Goal: Task Accomplishment & Management: Use online tool/utility

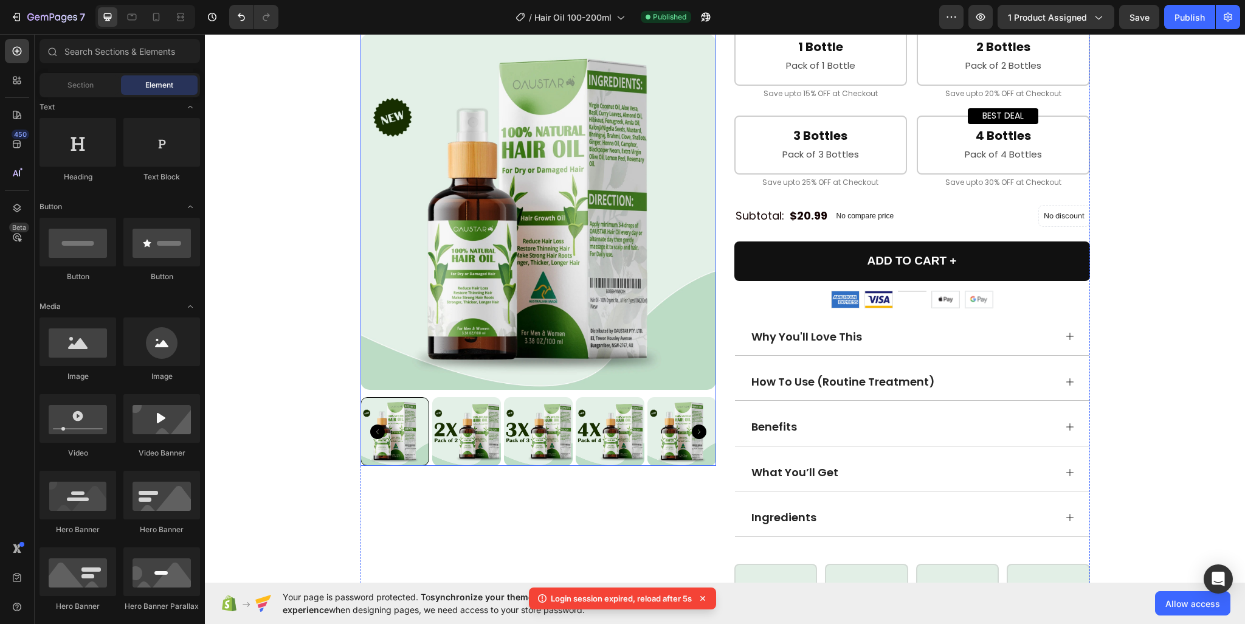
scroll to position [669, 0]
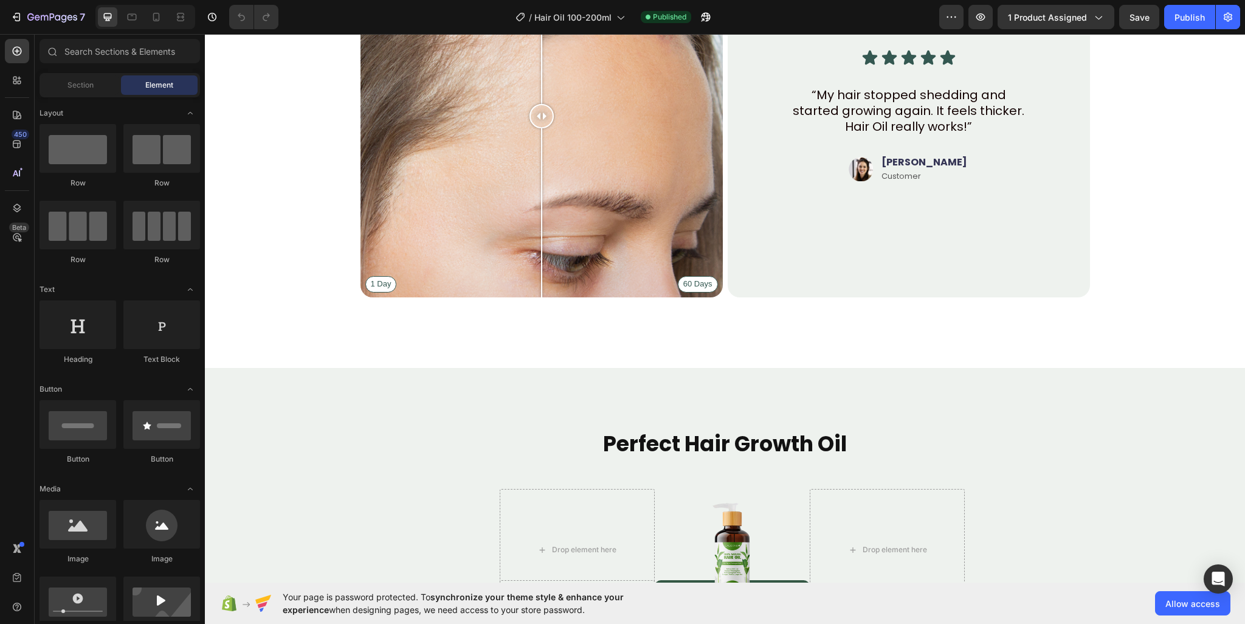
scroll to position [3676, 0]
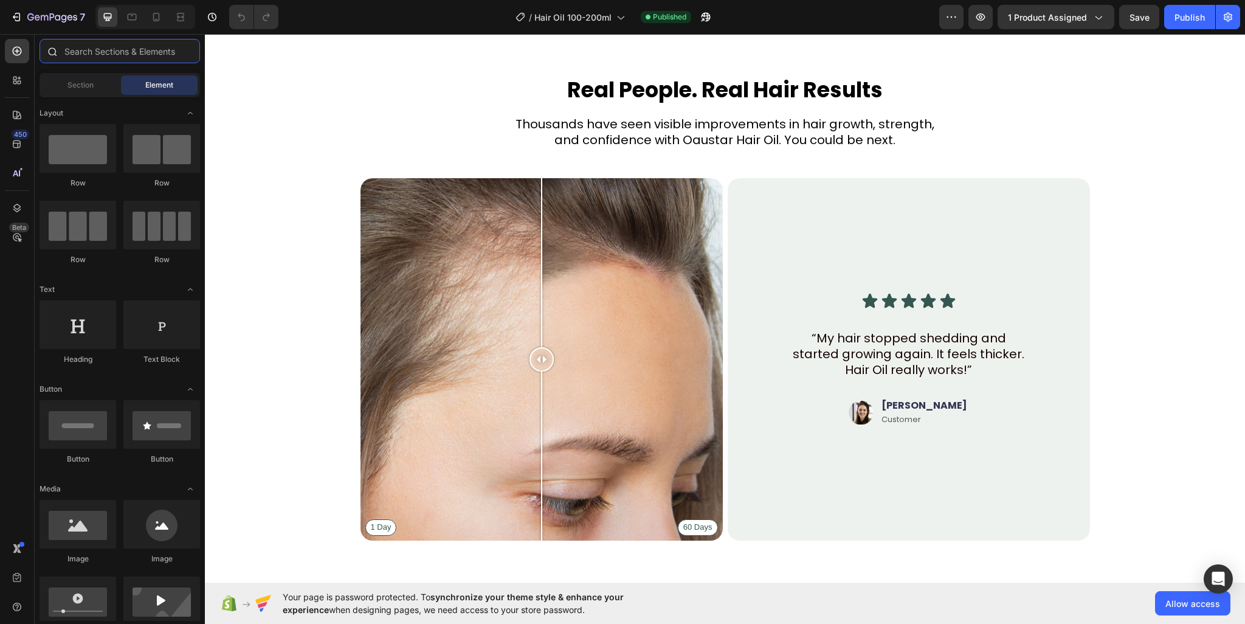
click at [95, 52] on input "text" at bounding box center [120, 51] width 160 height 24
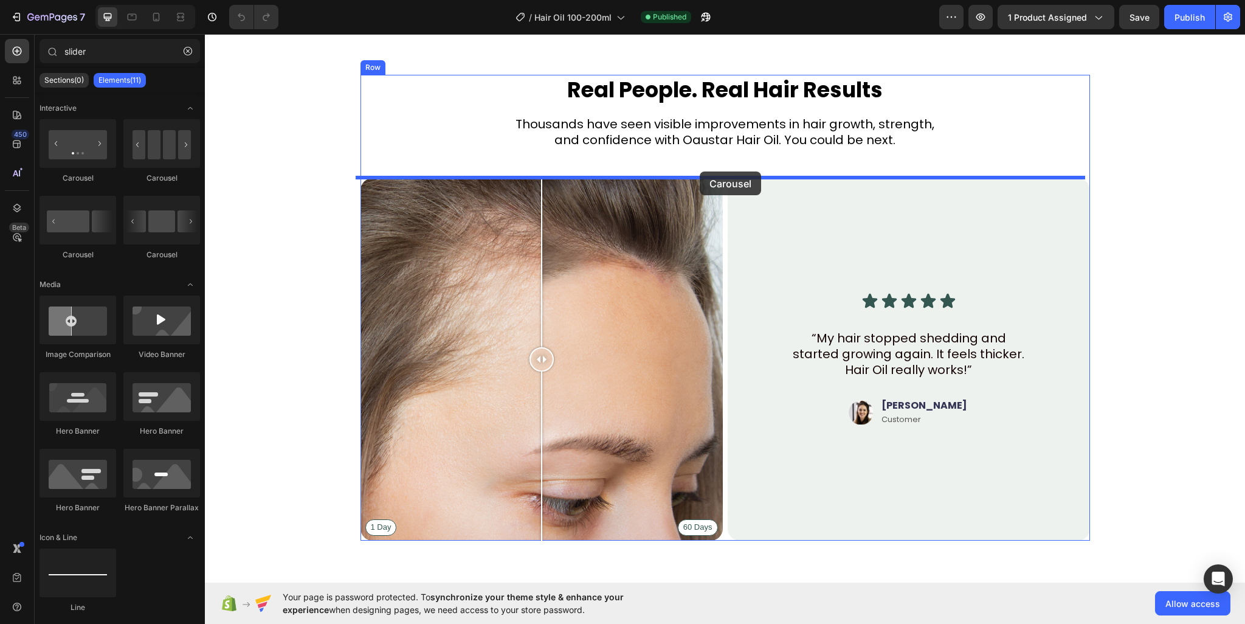
drag, startPoint x: 371, startPoint y: 184, endPoint x: 700, endPoint y: 171, distance: 329.0
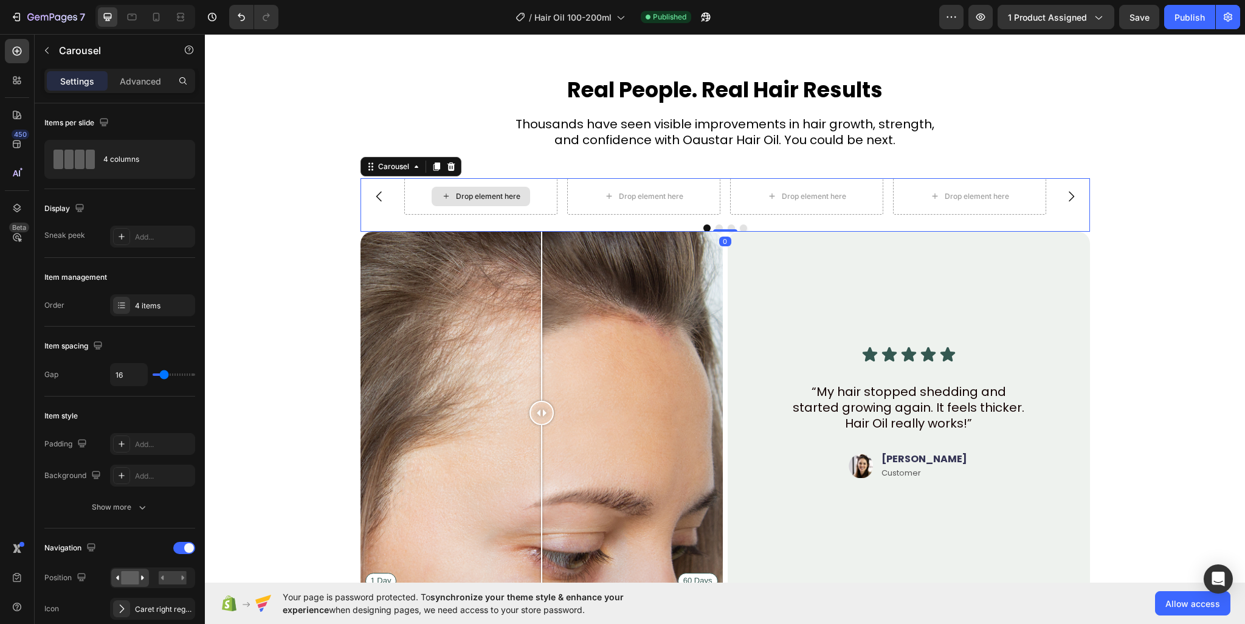
click at [509, 187] on div "Drop element here" at bounding box center [480, 196] width 98 height 19
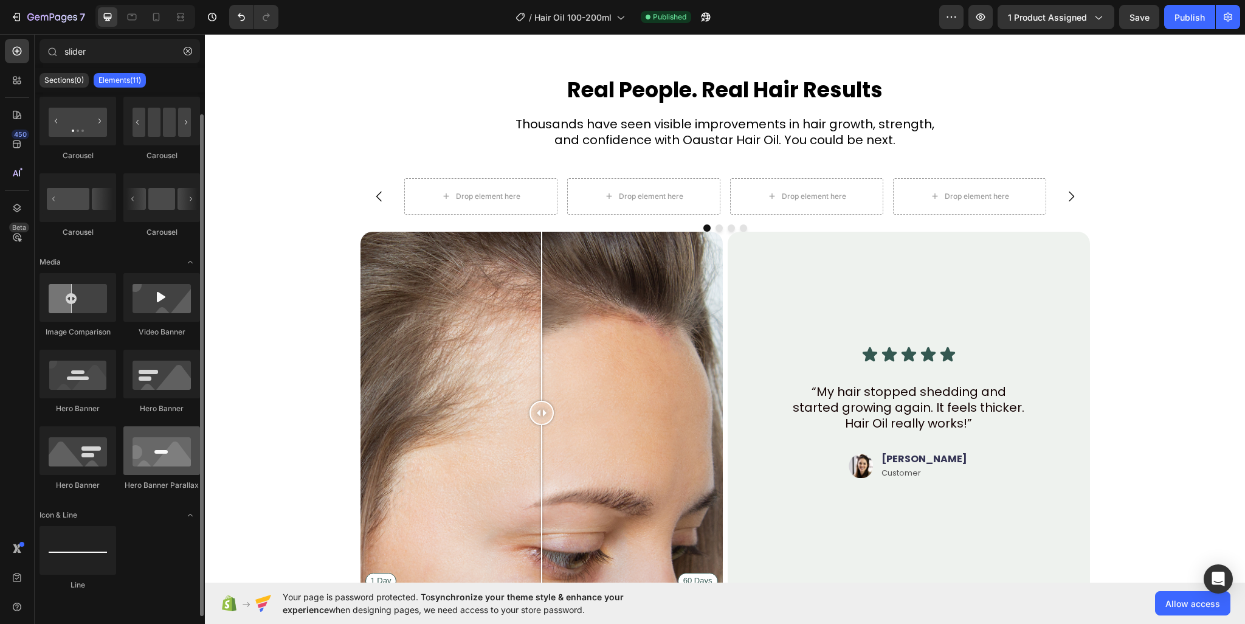
scroll to position [0, 0]
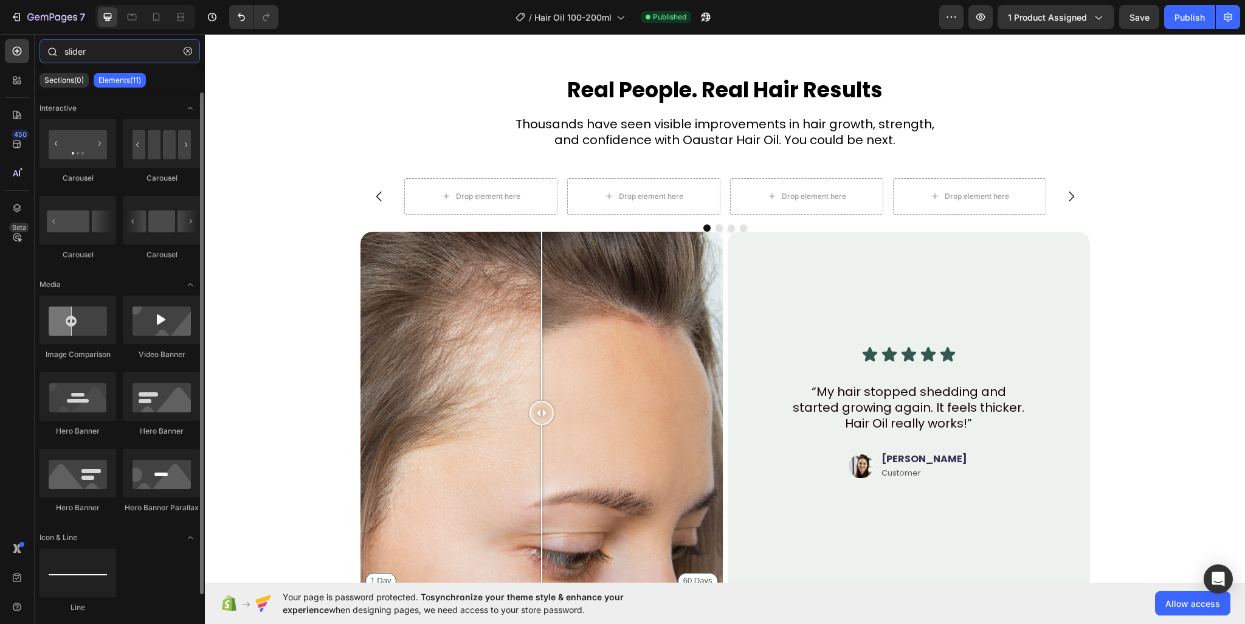
click at [109, 52] on input "slider" at bounding box center [120, 51] width 160 height 24
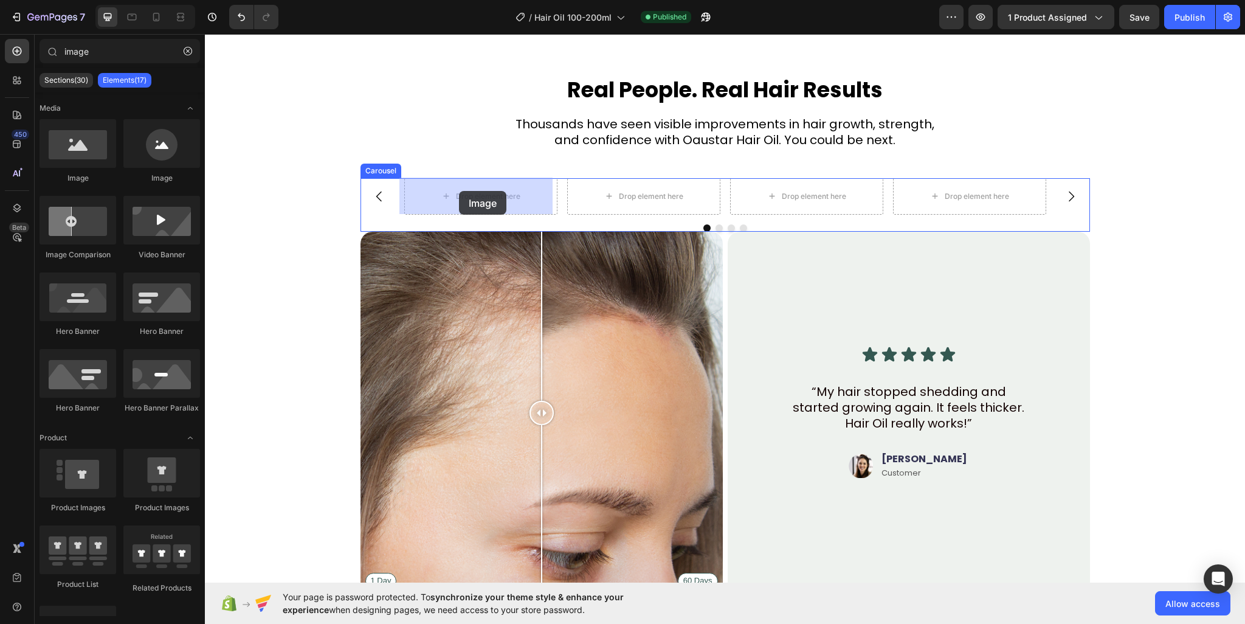
drag, startPoint x: 278, startPoint y: 183, endPoint x: 459, endPoint y: 191, distance: 181.3
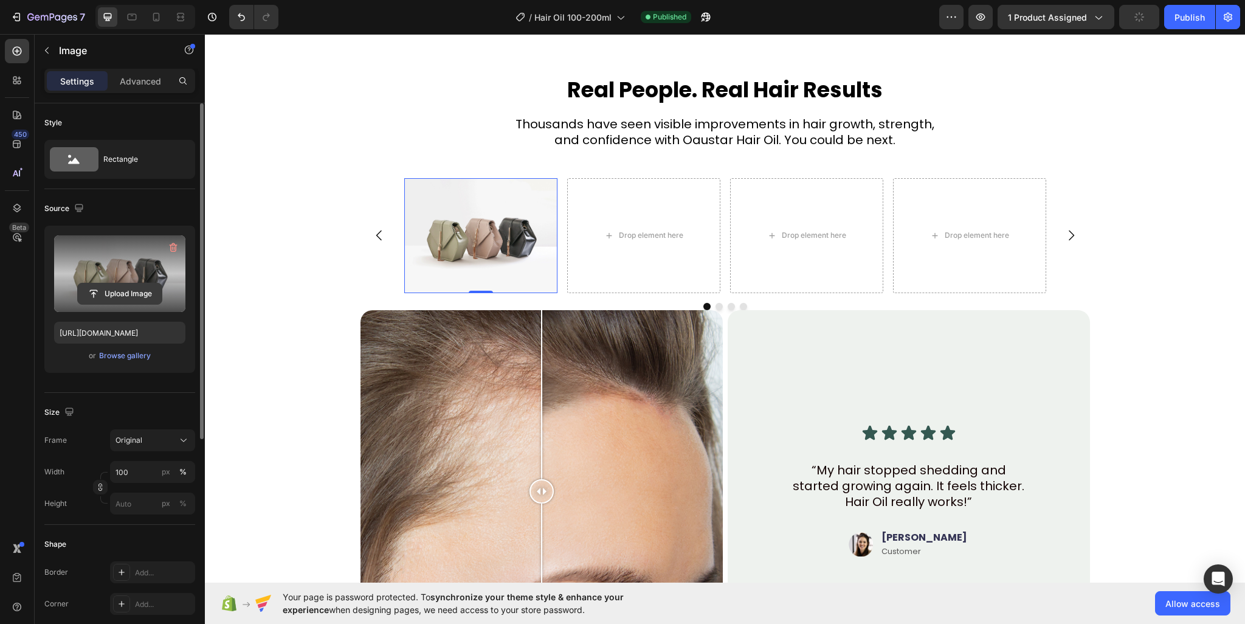
click at [101, 286] on input "file" at bounding box center [120, 293] width 84 height 21
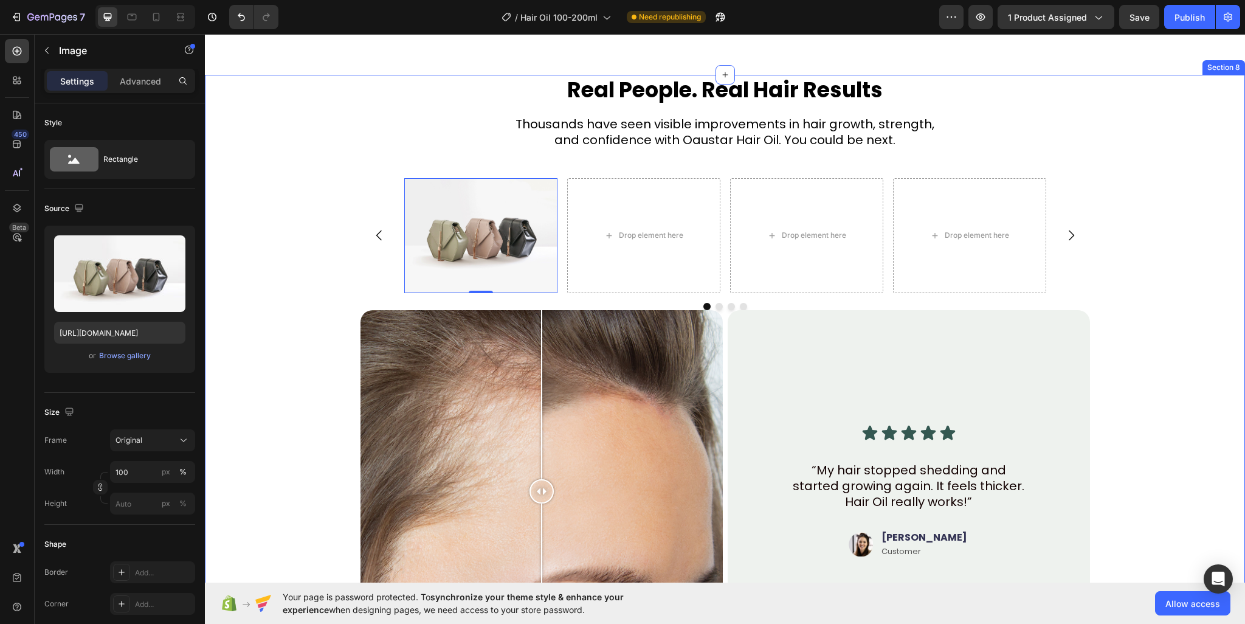
click at [374, 188] on div "Image 0 Drop element here Drop element here Drop element here" at bounding box center [724, 235] width 729 height 115
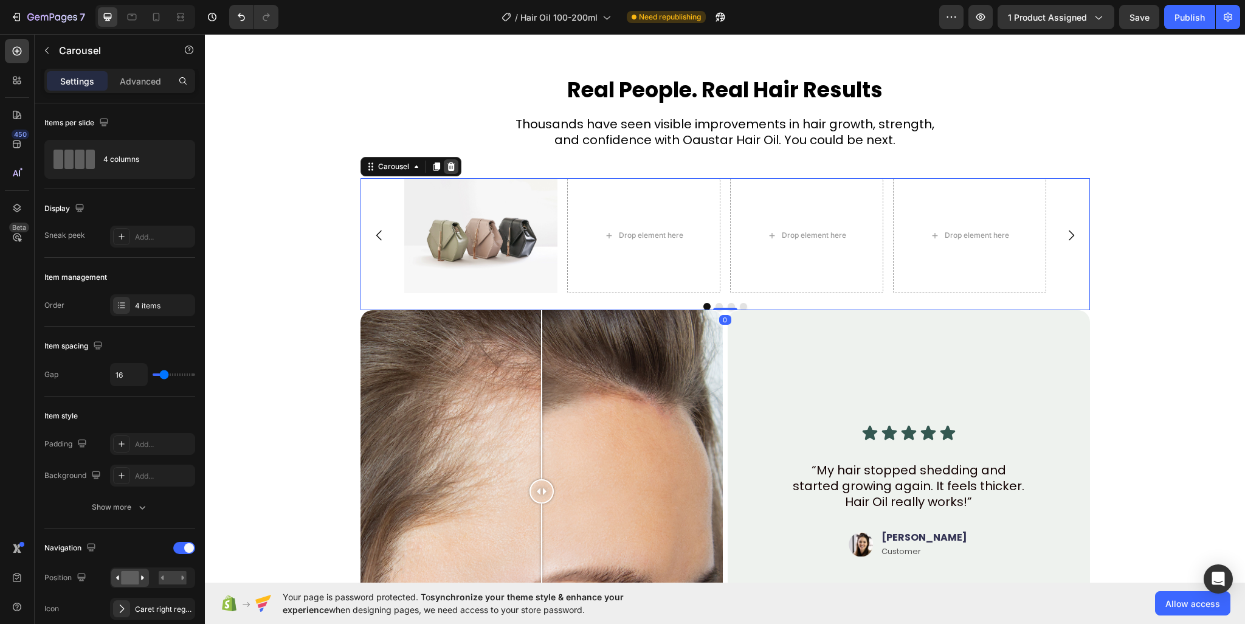
click at [446, 169] on icon at bounding box center [451, 167] width 10 height 10
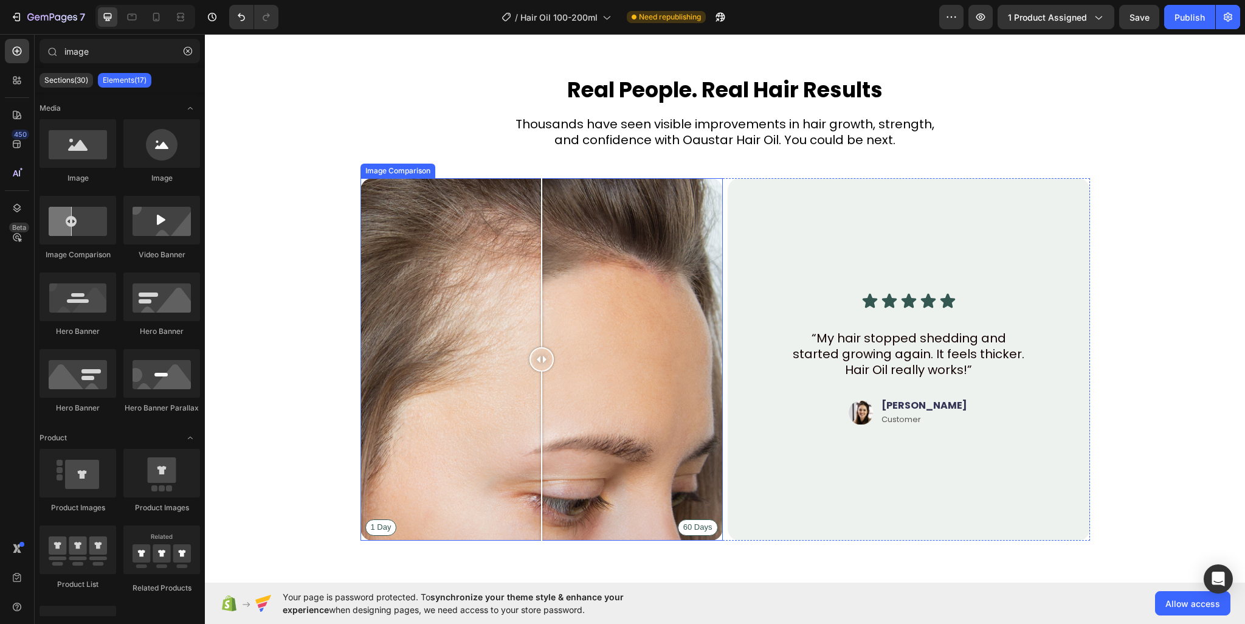
click at [477, 249] on div "1 Day 60 Days" at bounding box center [541, 359] width 362 height 362
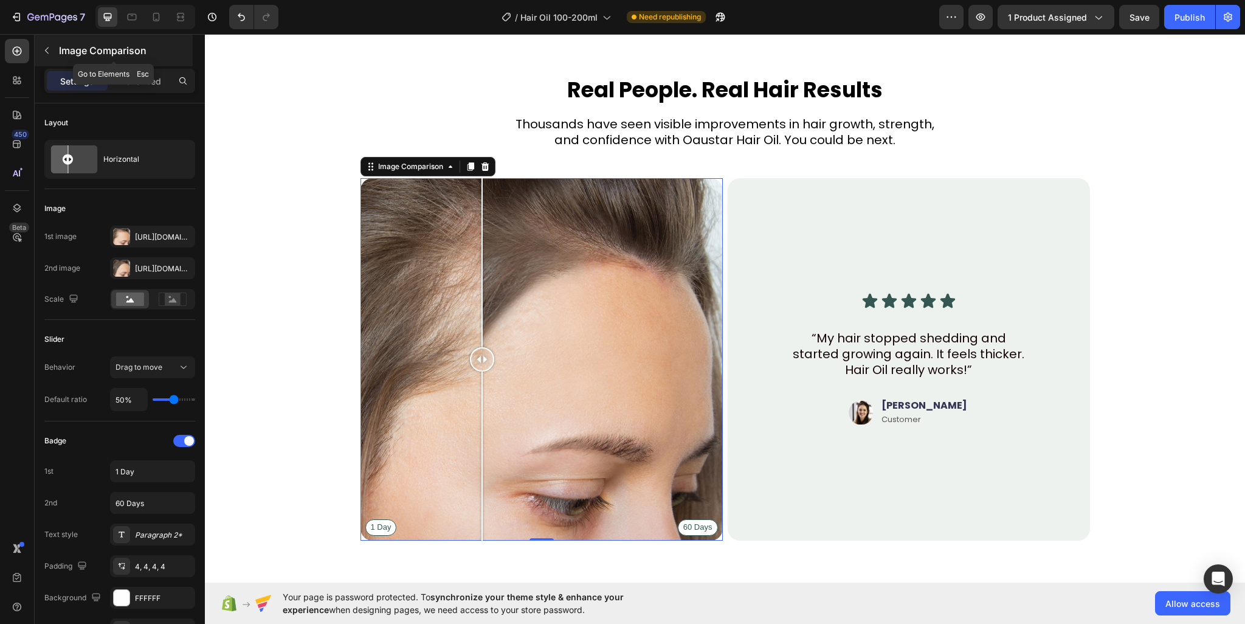
click at [43, 50] on icon "button" at bounding box center [47, 51] width 10 height 10
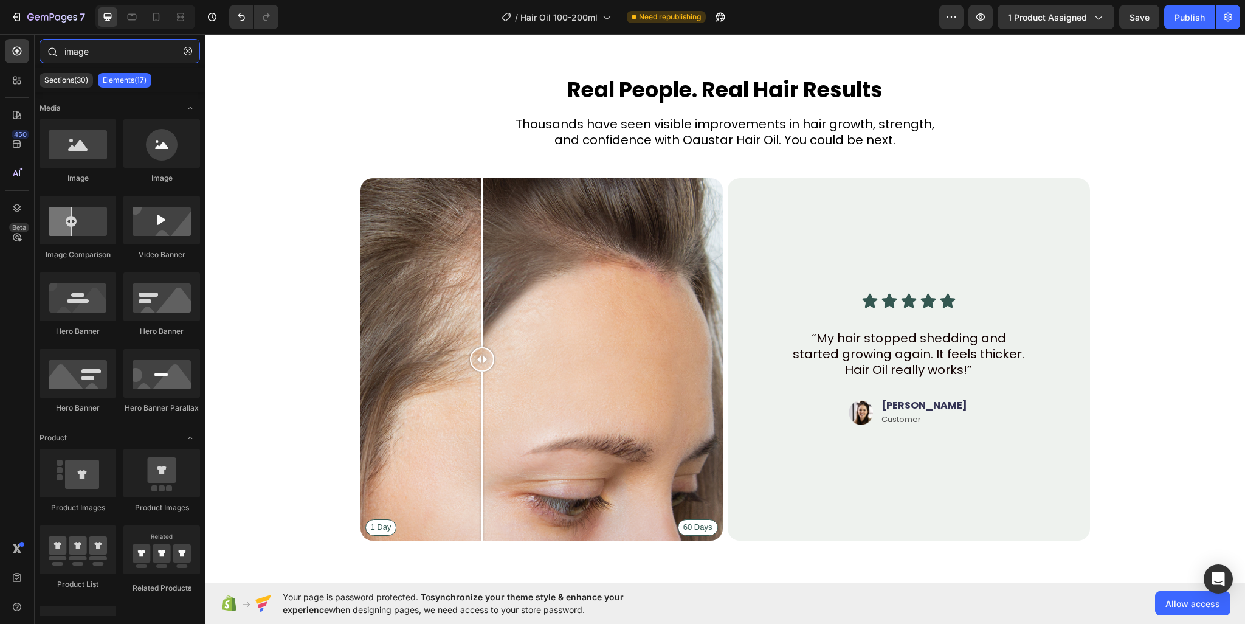
click at [119, 43] on input "image" at bounding box center [120, 51] width 160 height 24
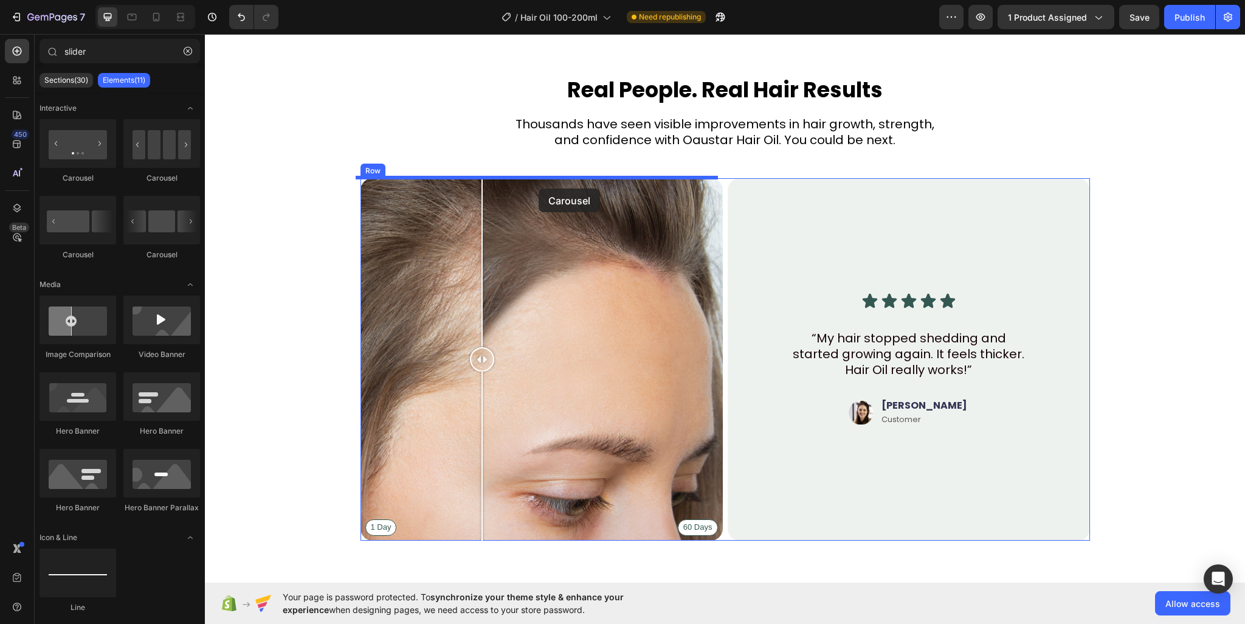
drag, startPoint x: 235, startPoint y: 216, endPoint x: 538, endPoint y: 188, distance: 304.6
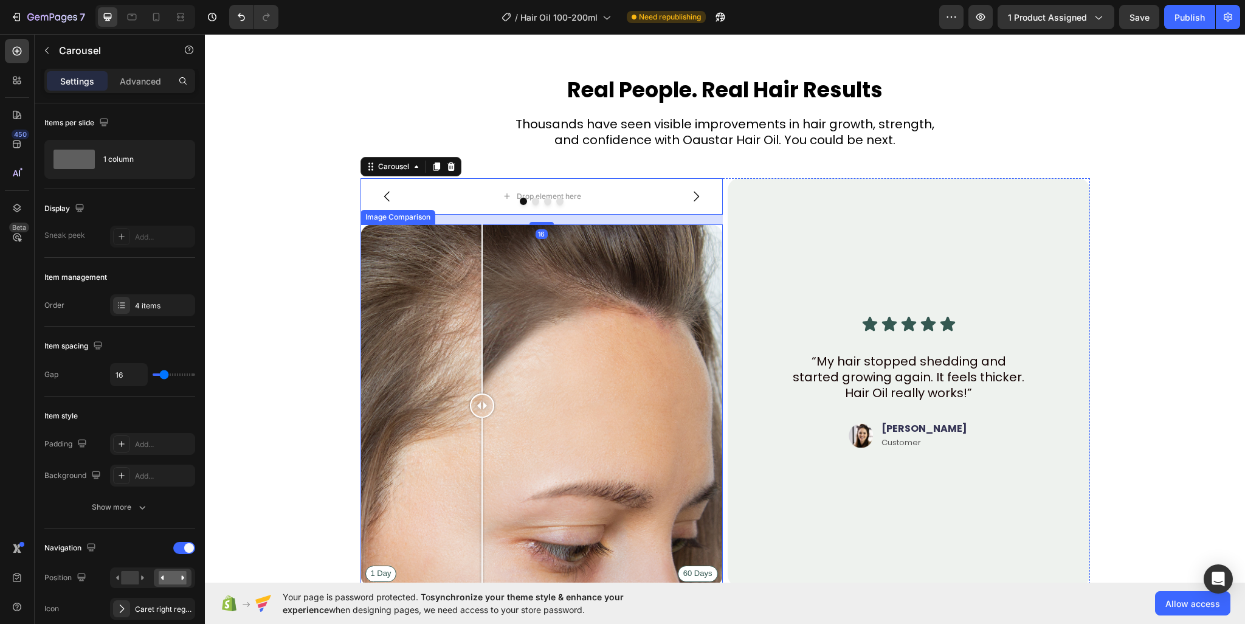
click at [524, 284] on div "1 Day 60 Days" at bounding box center [541, 405] width 362 height 362
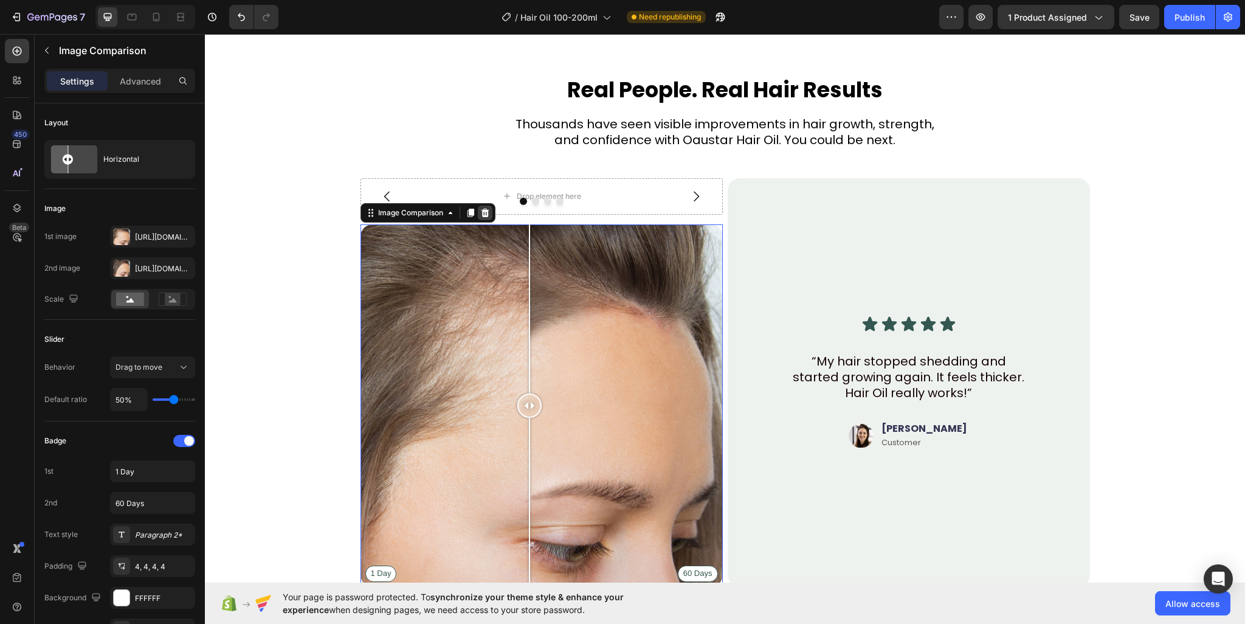
click at [481, 208] on icon at bounding box center [485, 213] width 10 height 10
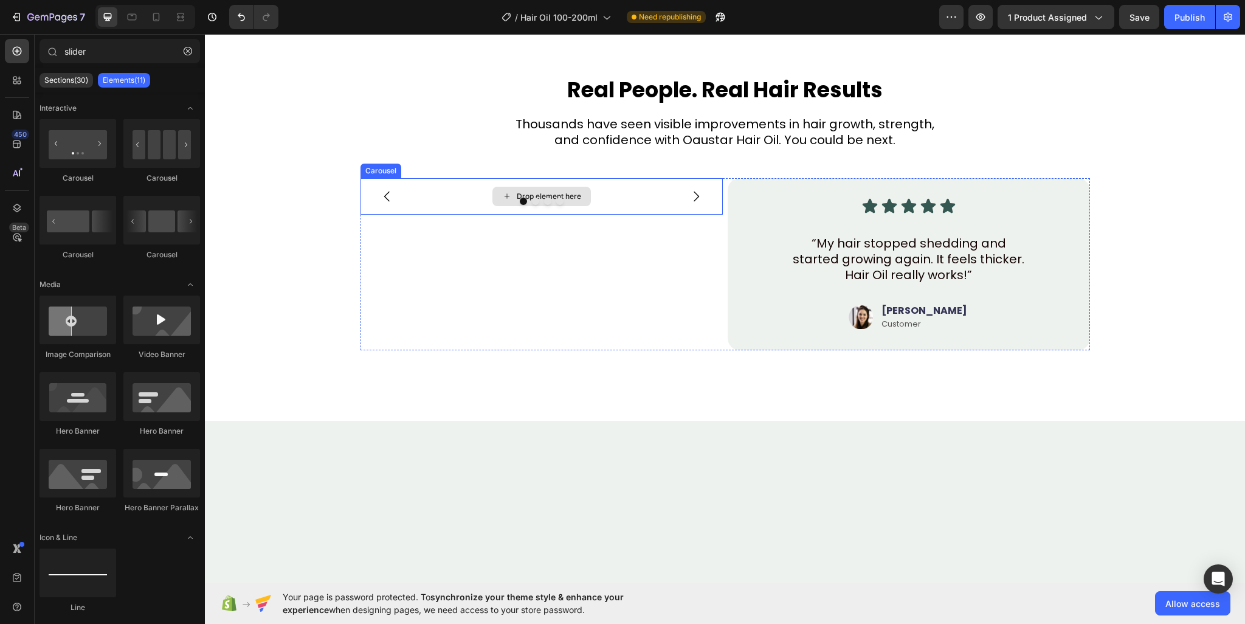
click at [528, 193] on div "Drop element here" at bounding box center [549, 196] width 64 height 10
click at [126, 46] on input "slider" at bounding box center [120, 51] width 160 height 24
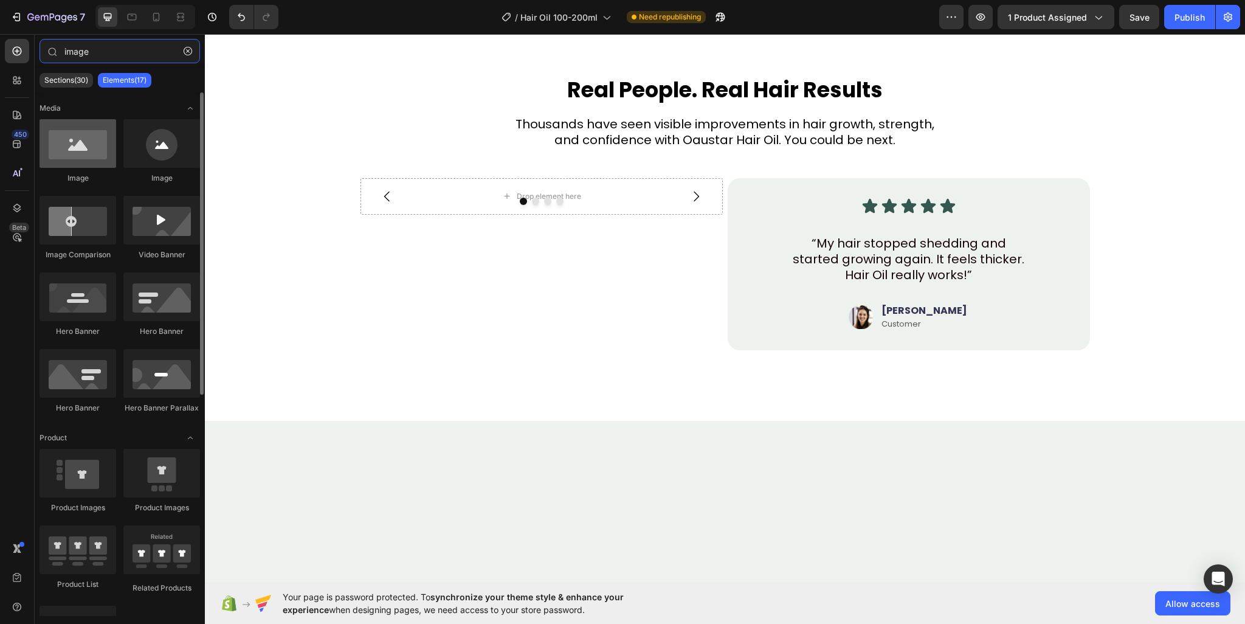
type input "image"
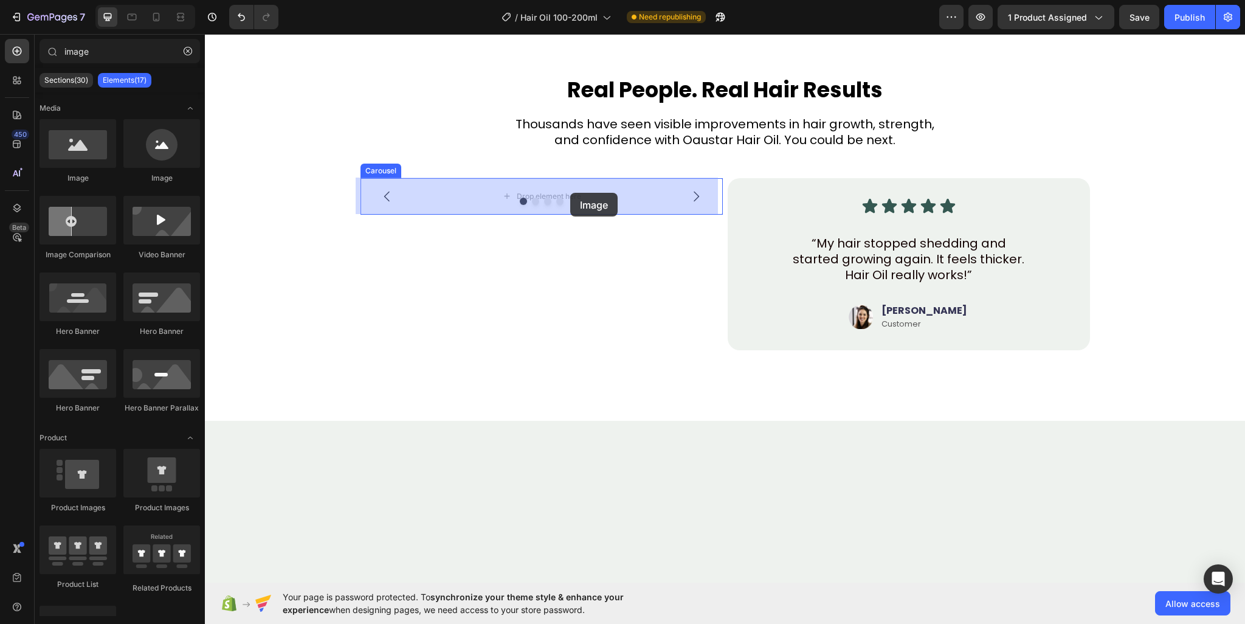
drag, startPoint x: 289, startPoint y: 171, endPoint x: 569, endPoint y: 191, distance: 280.9
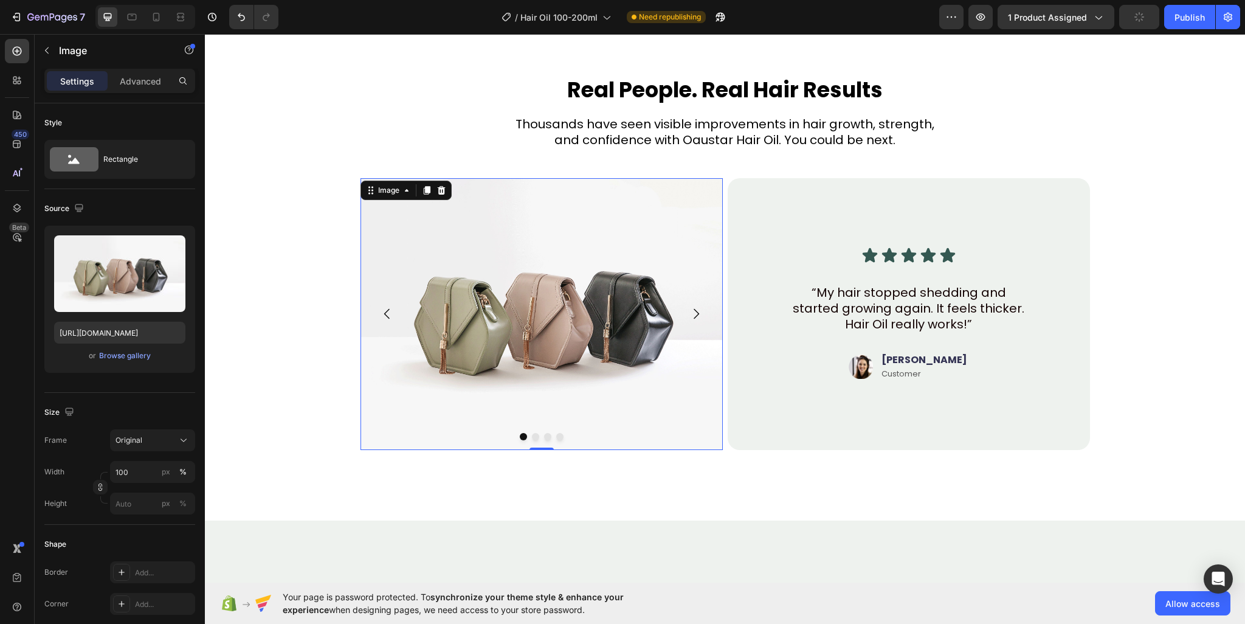
click at [538, 248] on img at bounding box center [541, 314] width 362 height 272
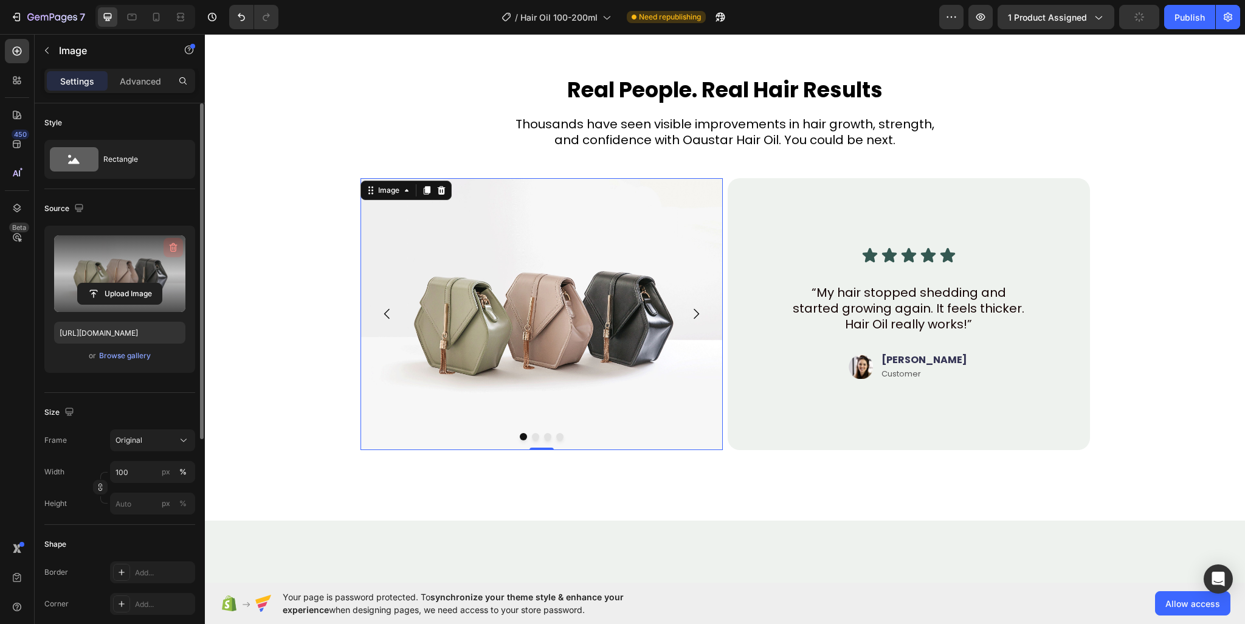
click at [177, 245] on icon "button" at bounding box center [173, 247] width 12 height 12
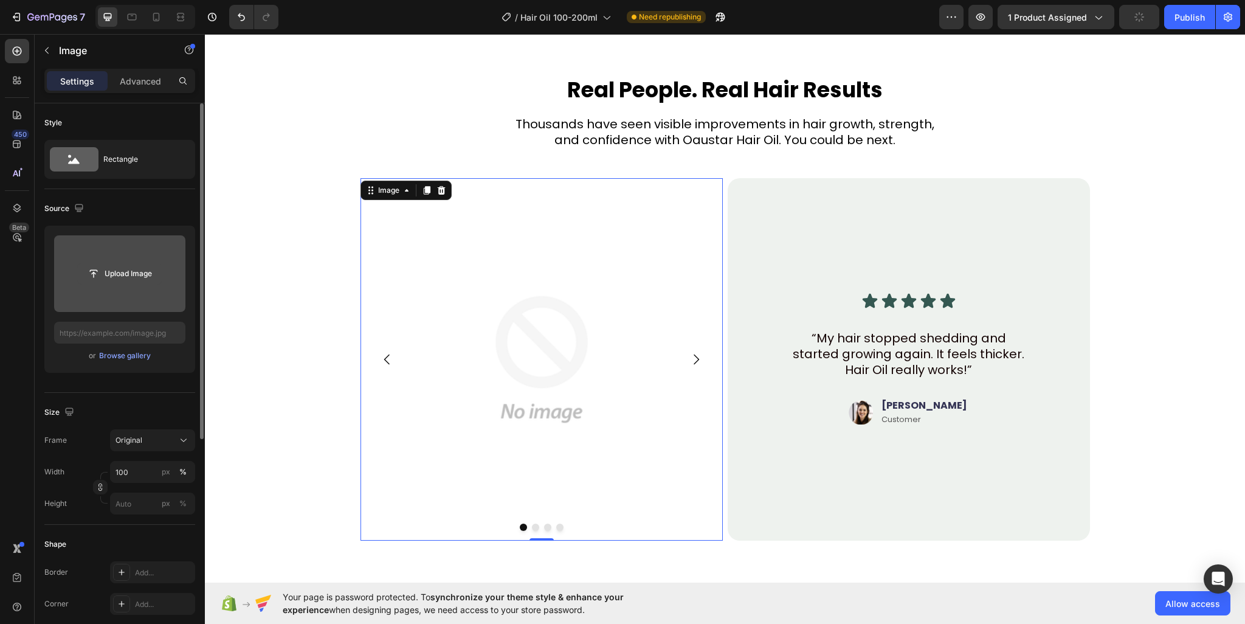
click at [141, 270] on input "file" at bounding box center [120, 273] width 84 height 21
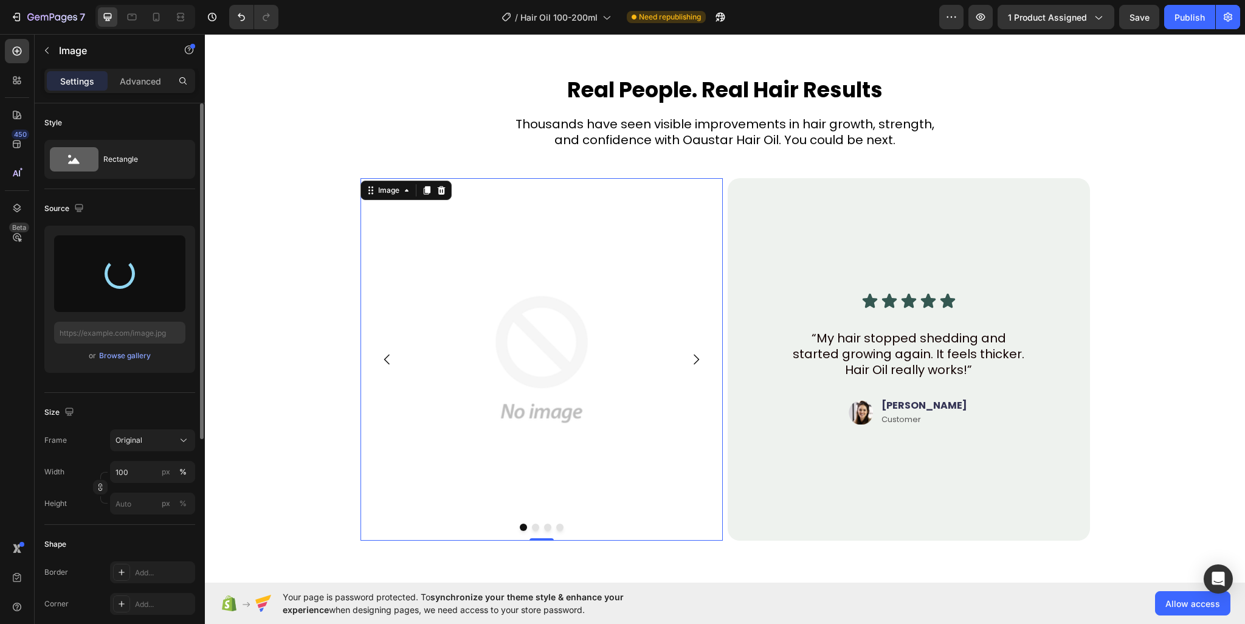
type input "[URL][DOMAIN_NAME]"
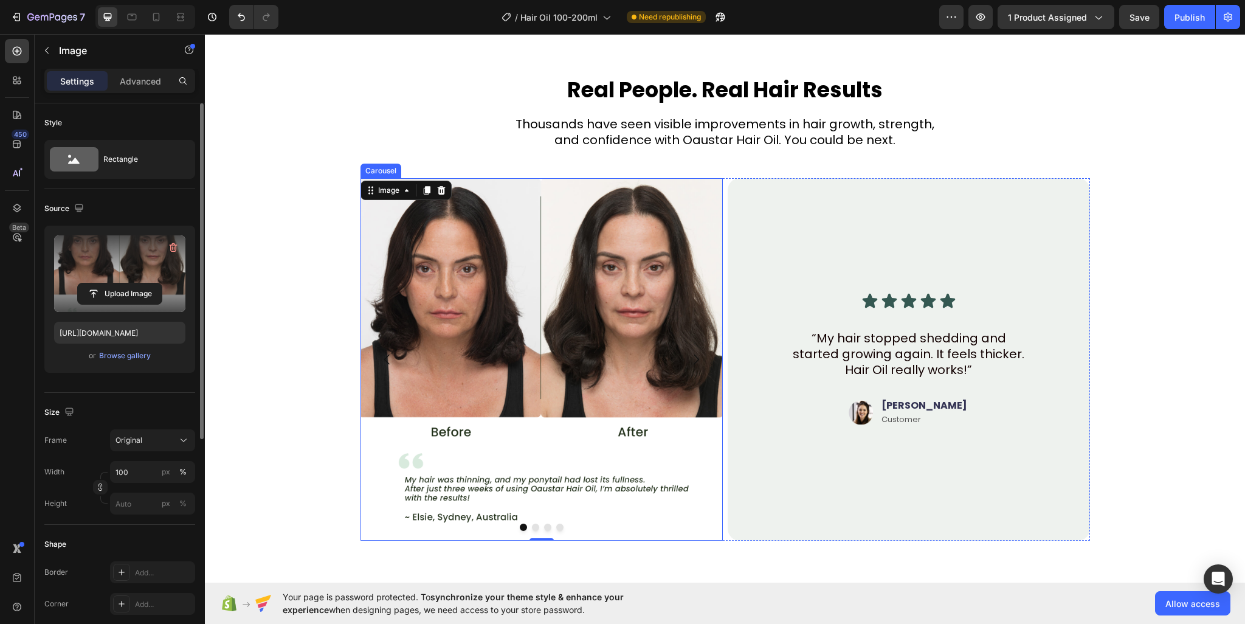
click at [691, 359] on icon "Carousel Next Arrow" at bounding box center [696, 359] width 15 height 15
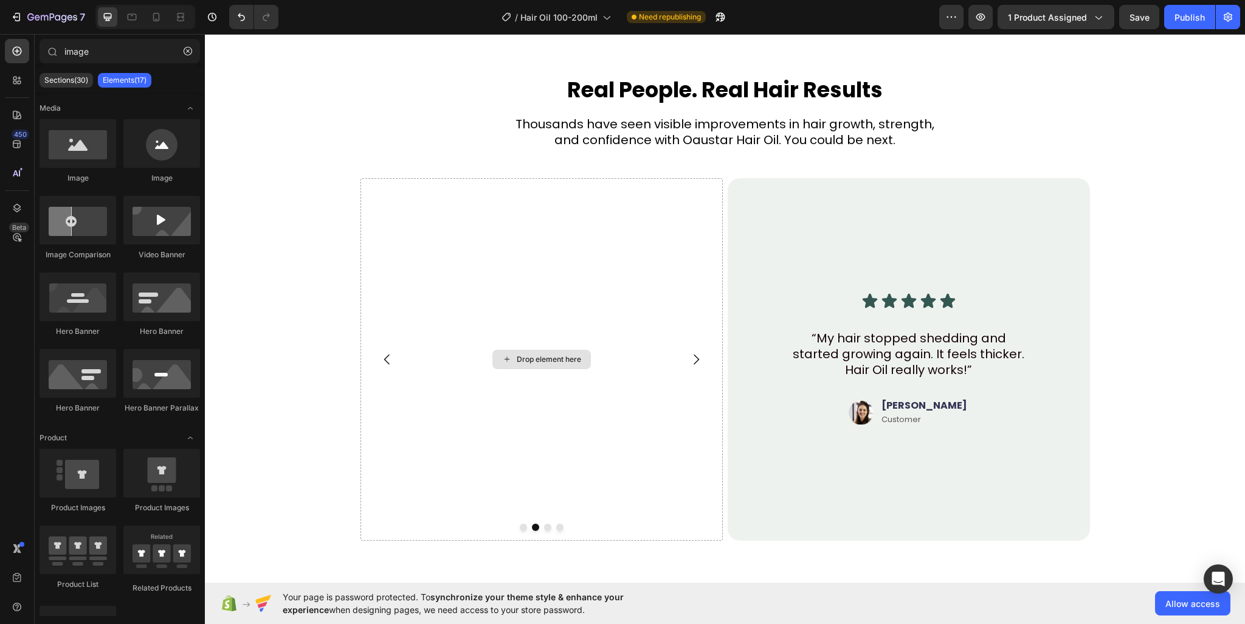
click at [528, 354] on div "Drop element here" at bounding box center [549, 359] width 64 height 10
click at [121, 44] on input "image" at bounding box center [120, 51] width 160 height 24
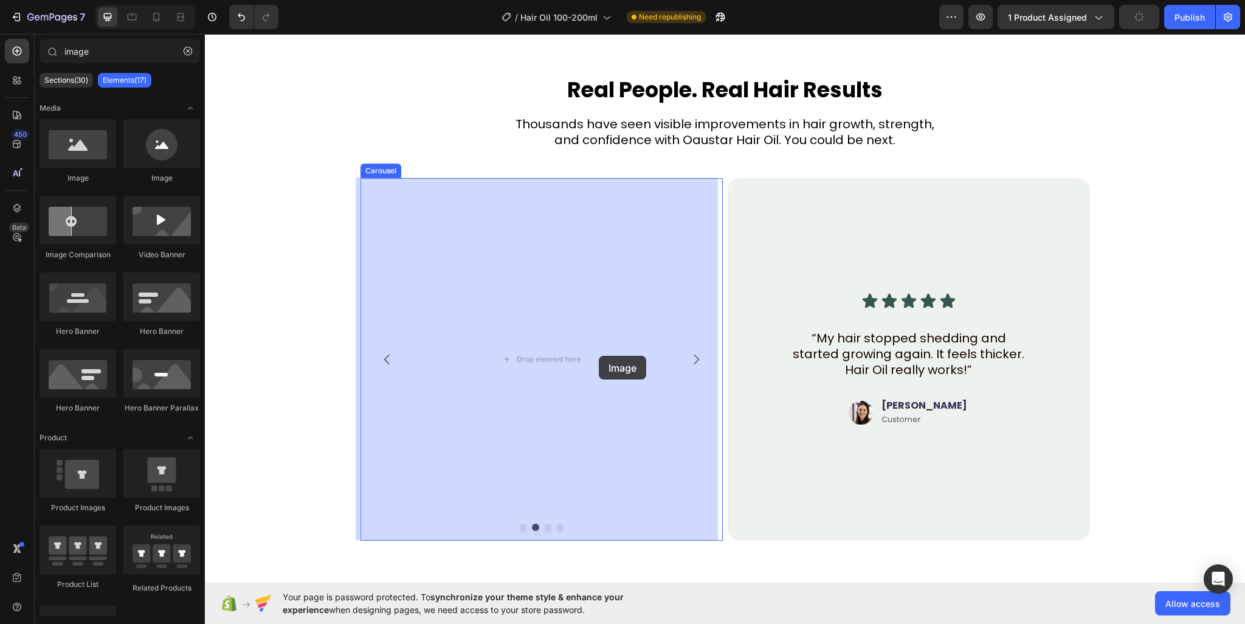
drag, startPoint x: 474, startPoint y: 320, endPoint x: 574, endPoint y: 345, distance: 103.5
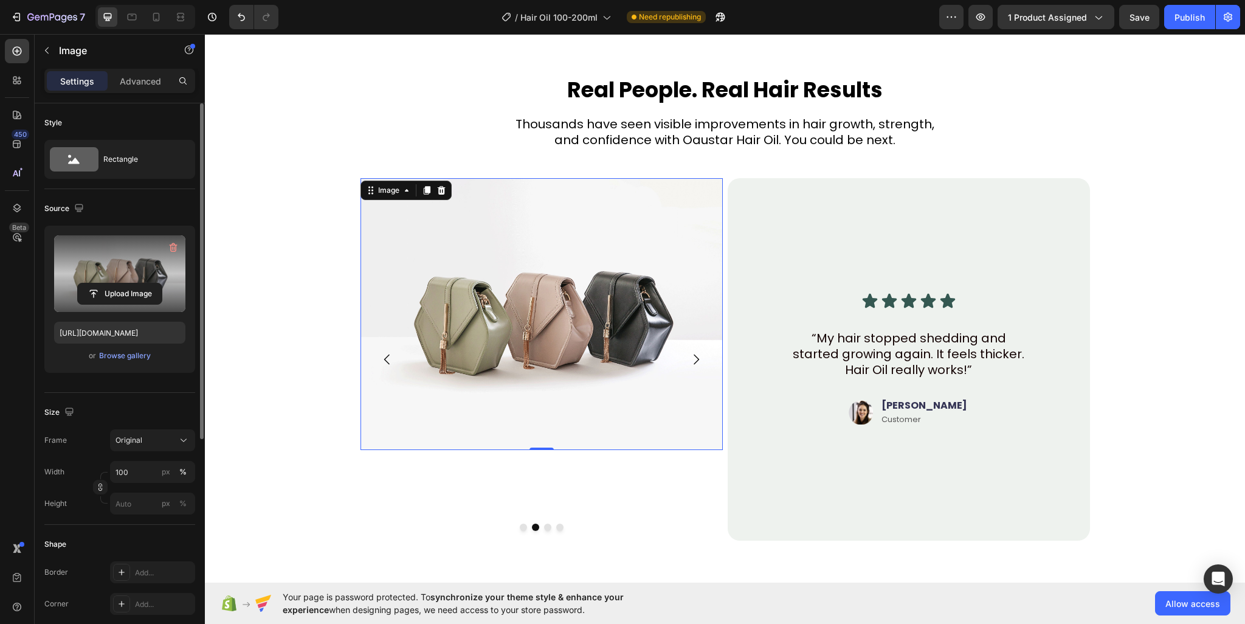
click at [119, 275] on label at bounding box center [119, 273] width 131 height 77
click at [119, 283] on input "file" at bounding box center [120, 293] width 84 height 21
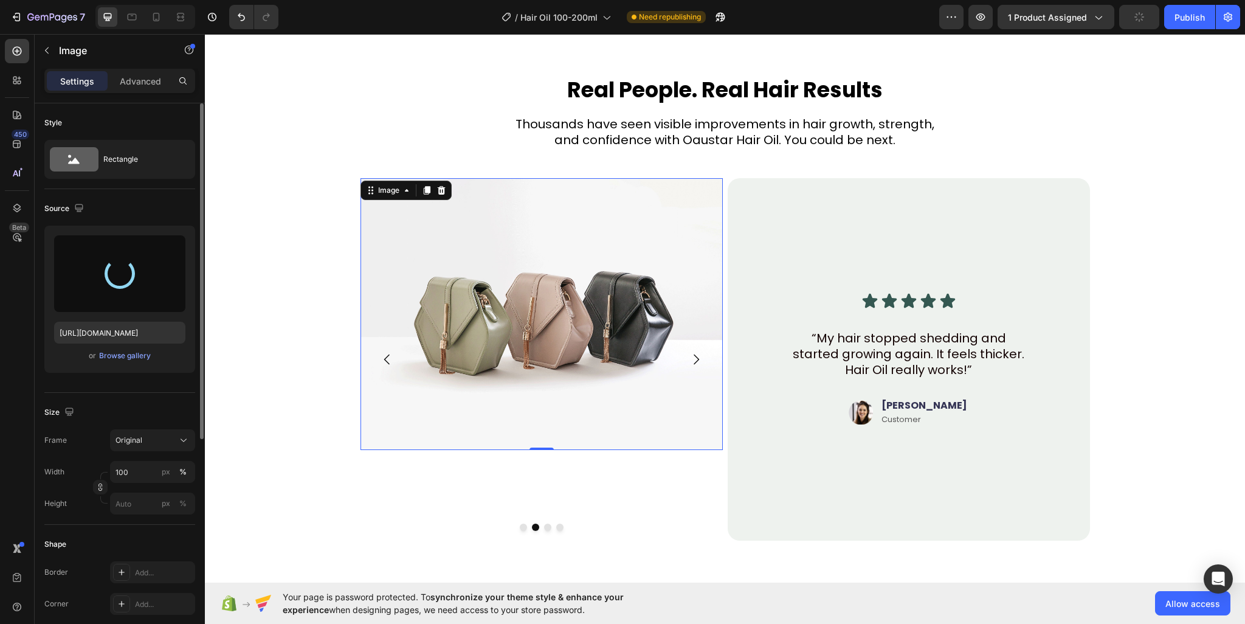
type input "[URL][DOMAIN_NAME]"
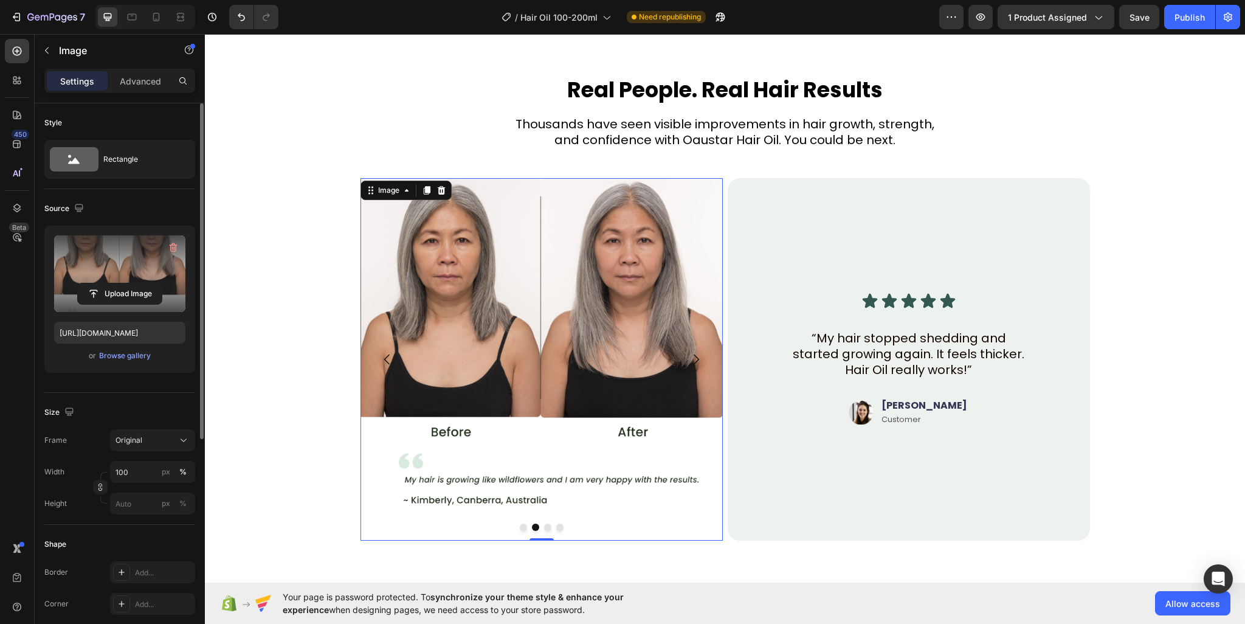
click at [544, 526] on button "Dot" at bounding box center [547, 526] width 7 height 7
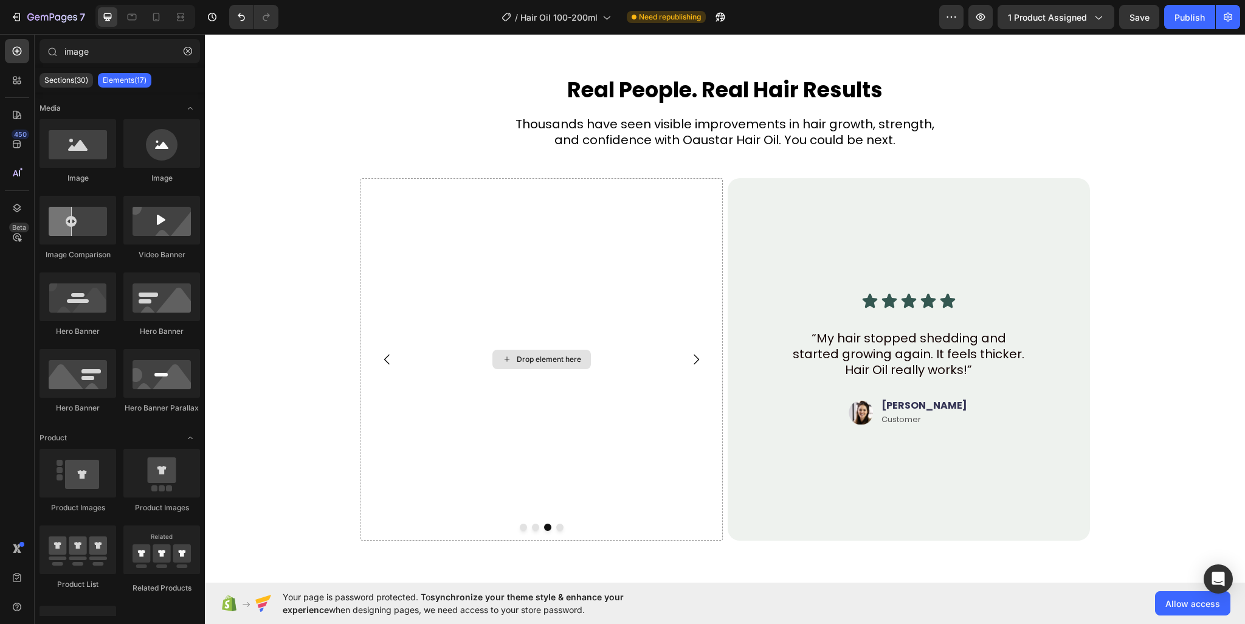
click at [508, 356] on div "Drop element here" at bounding box center [541, 358] width 98 height 19
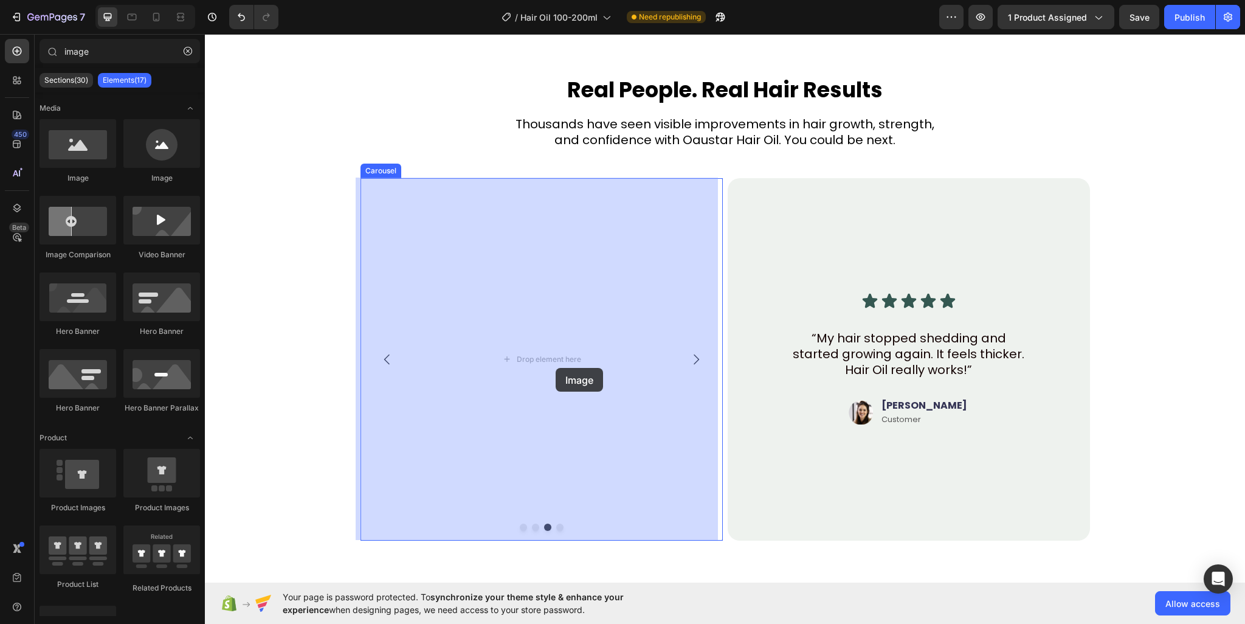
drag, startPoint x: 296, startPoint y: 179, endPoint x: 555, endPoint y: 368, distance: 321.0
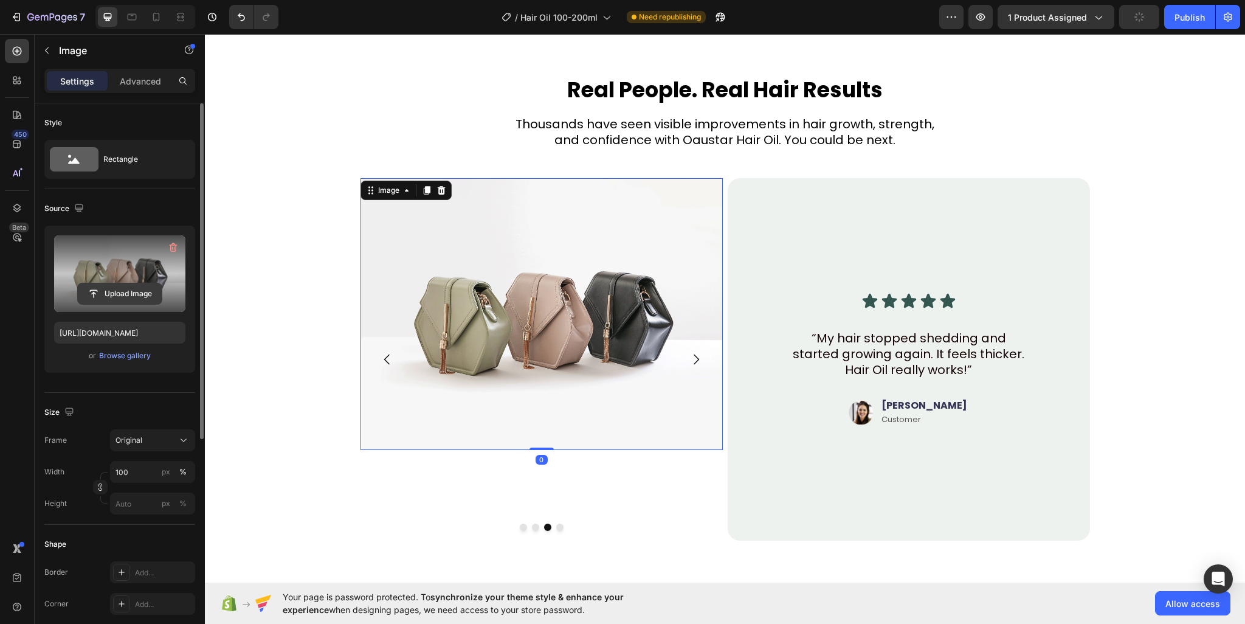
click at [112, 284] on input "file" at bounding box center [120, 293] width 84 height 21
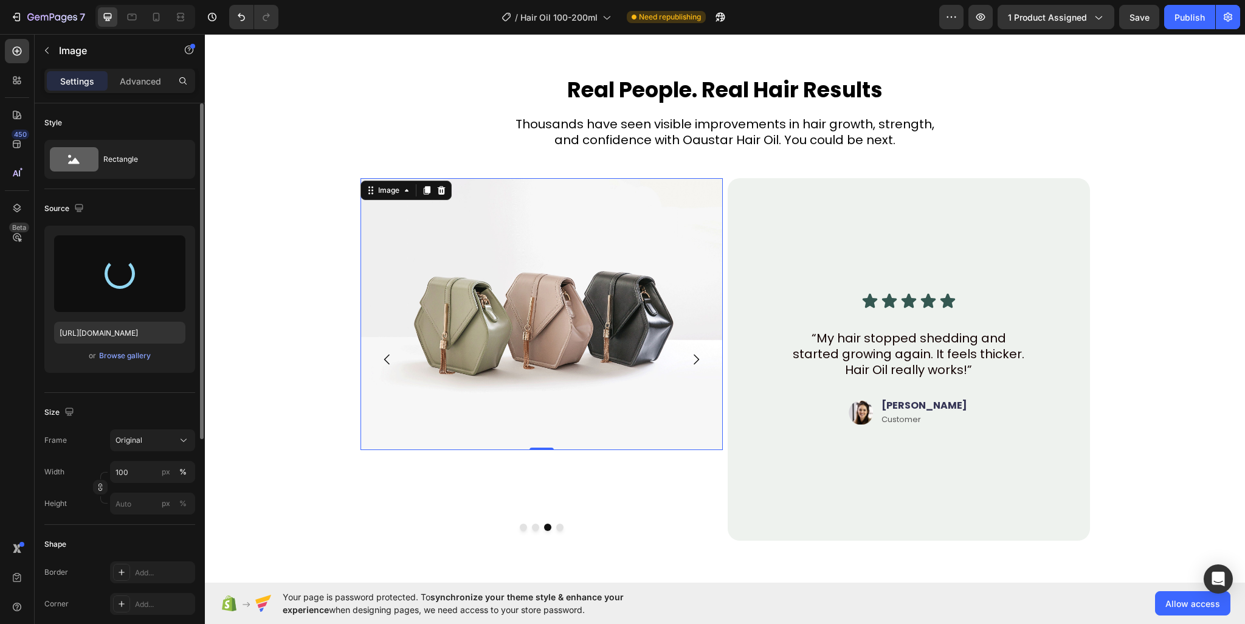
type input "[URL][DOMAIN_NAME]"
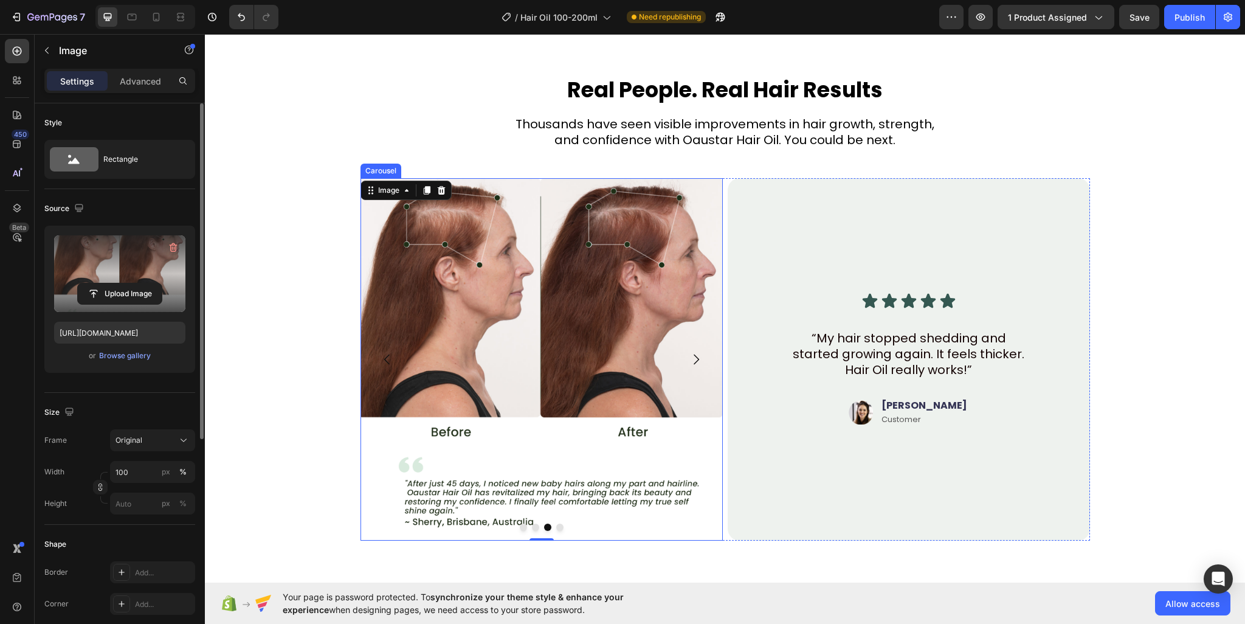
click at [552, 531] on div "Image 0" at bounding box center [541, 359] width 362 height 362
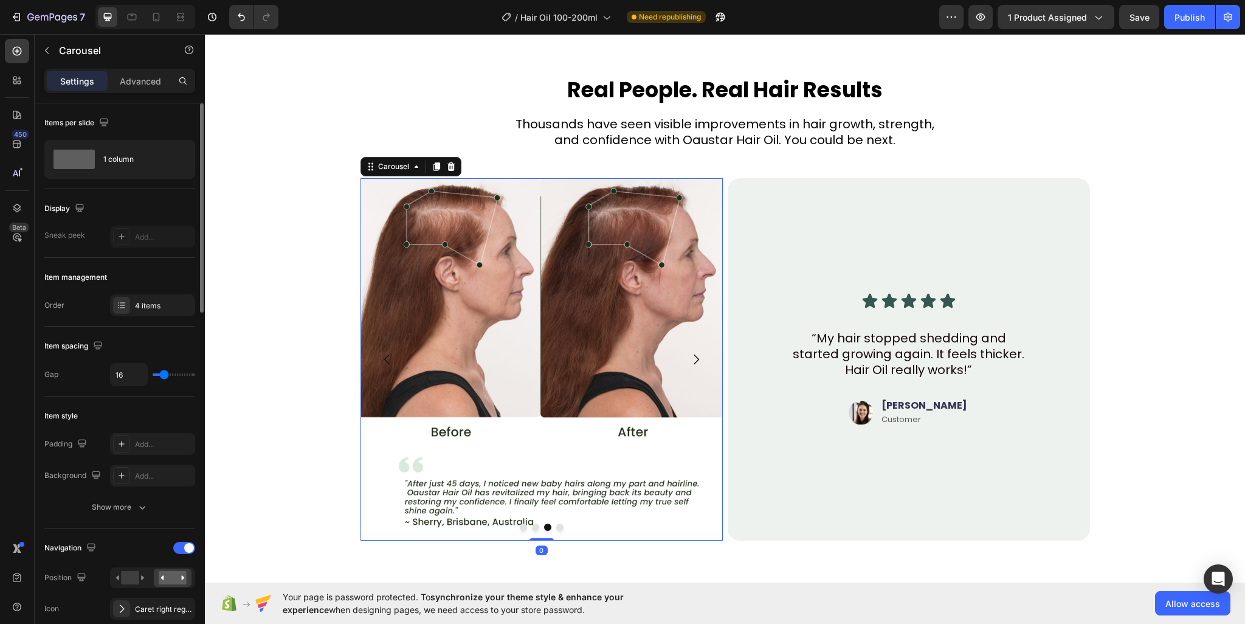
click at [553, 530] on div "Image" at bounding box center [541, 359] width 362 height 362
click at [556, 526] on button "Dot" at bounding box center [559, 526] width 7 height 7
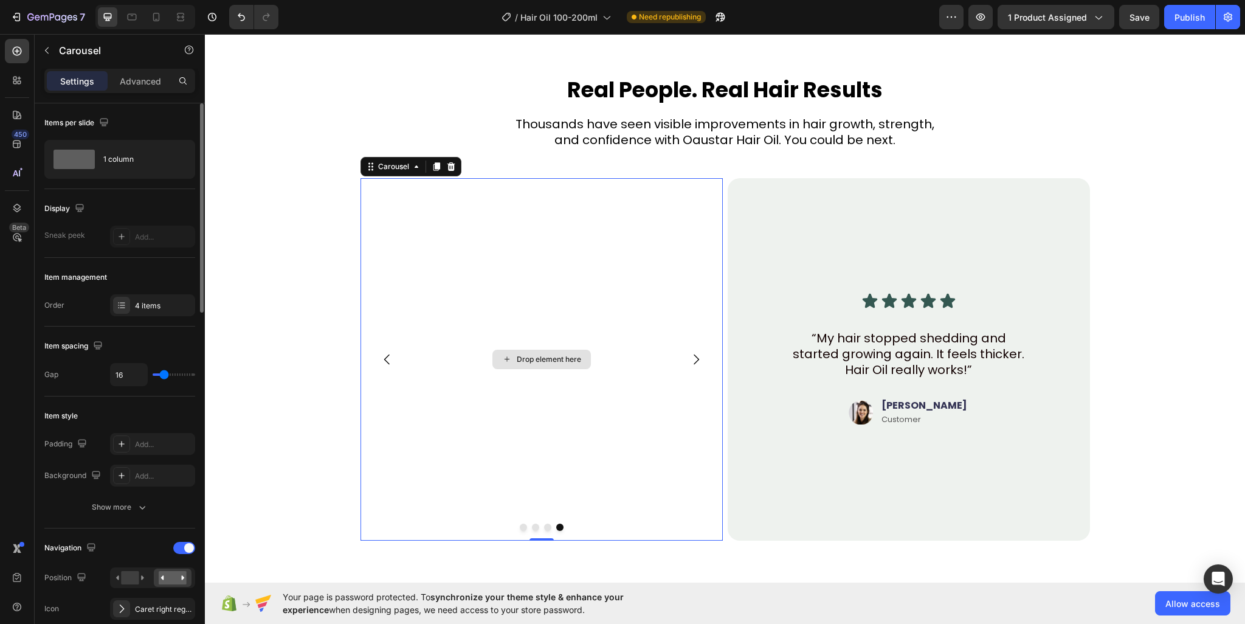
click at [390, 300] on div "Drop element here" at bounding box center [541, 359] width 362 height 362
click at [177, 156] on div "1 column" at bounding box center [140, 159] width 74 height 28
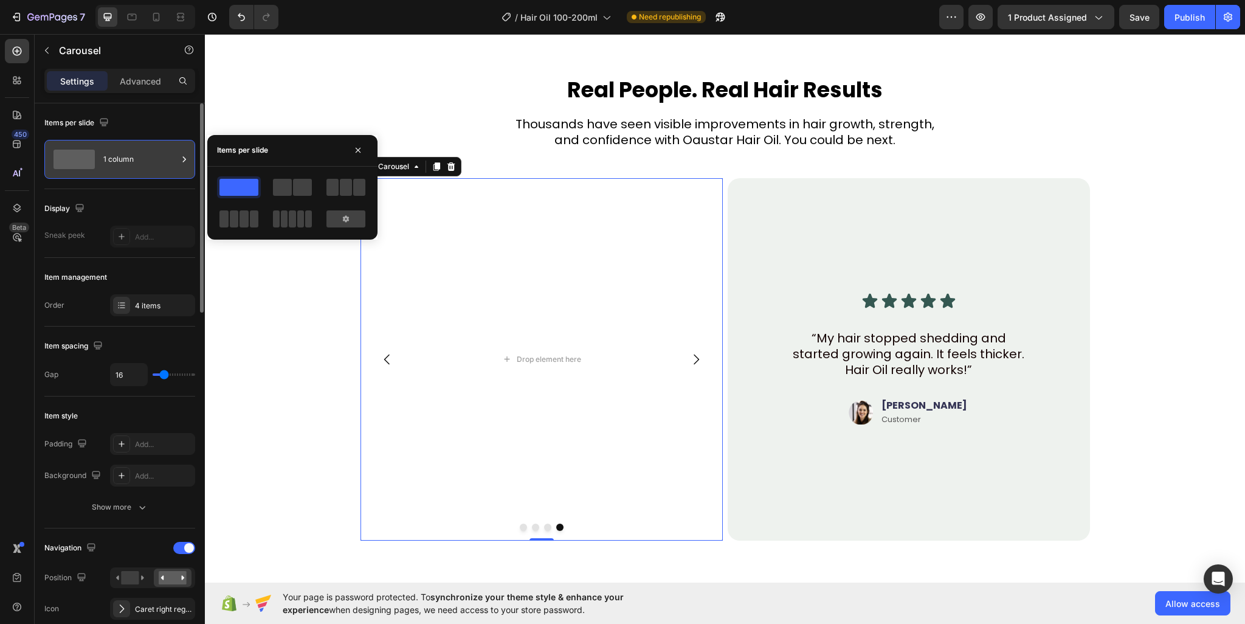
click at [141, 157] on div "1 column" at bounding box center [140, 159] width 74 height 28
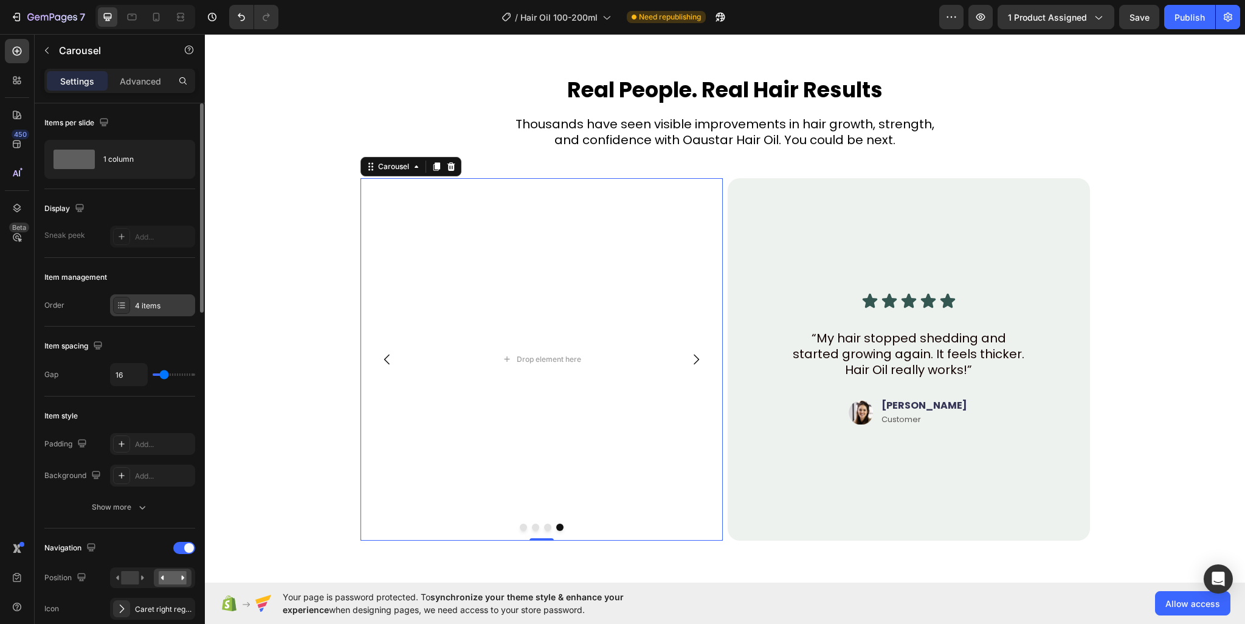
click at [136, 311] on div "4 items" at bounding box center [152, 305] width 85 height 22
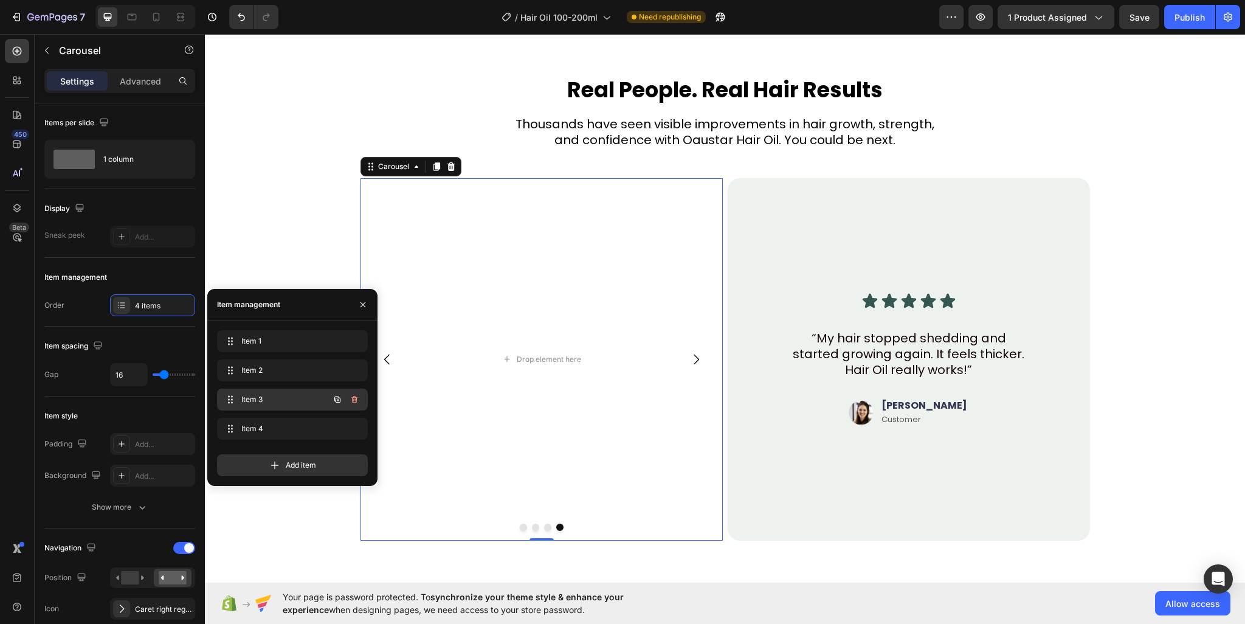
click at [284, 395] on span "Item 3" at bounding box center [275, 399] width 69 height 11
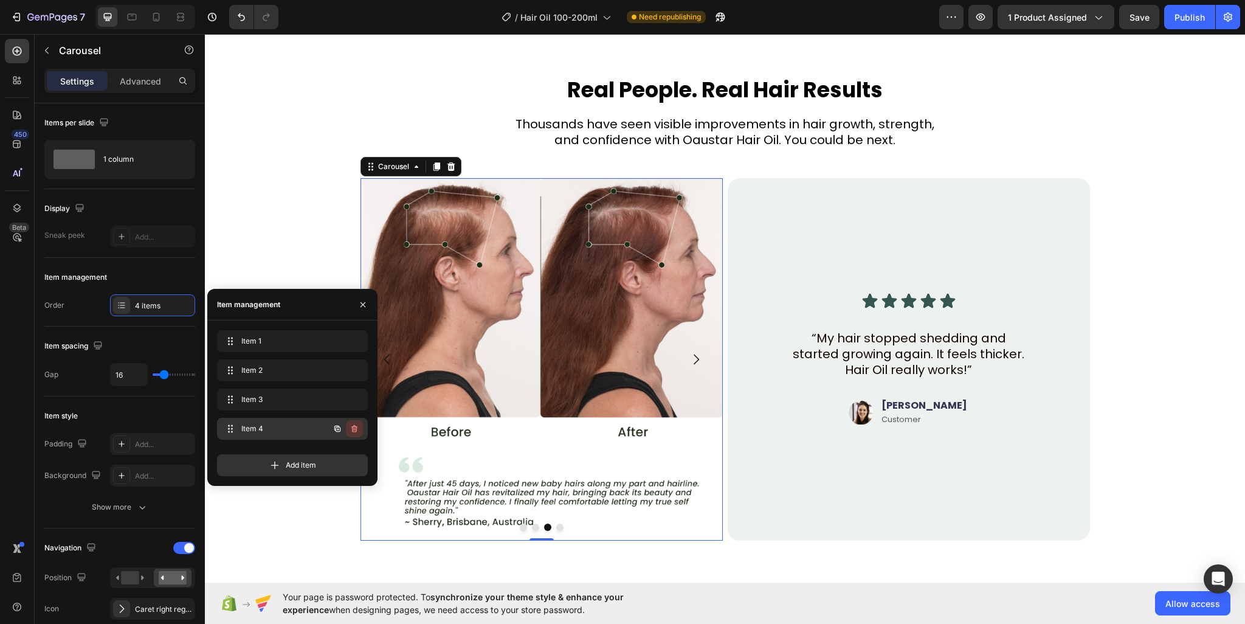
click at [352, 428] on icon "button" at bounding box center [354, 428] width 6 height 7
click at [347, 435] on button "Delete" at bounding box center [345, 428] width 33 height 17
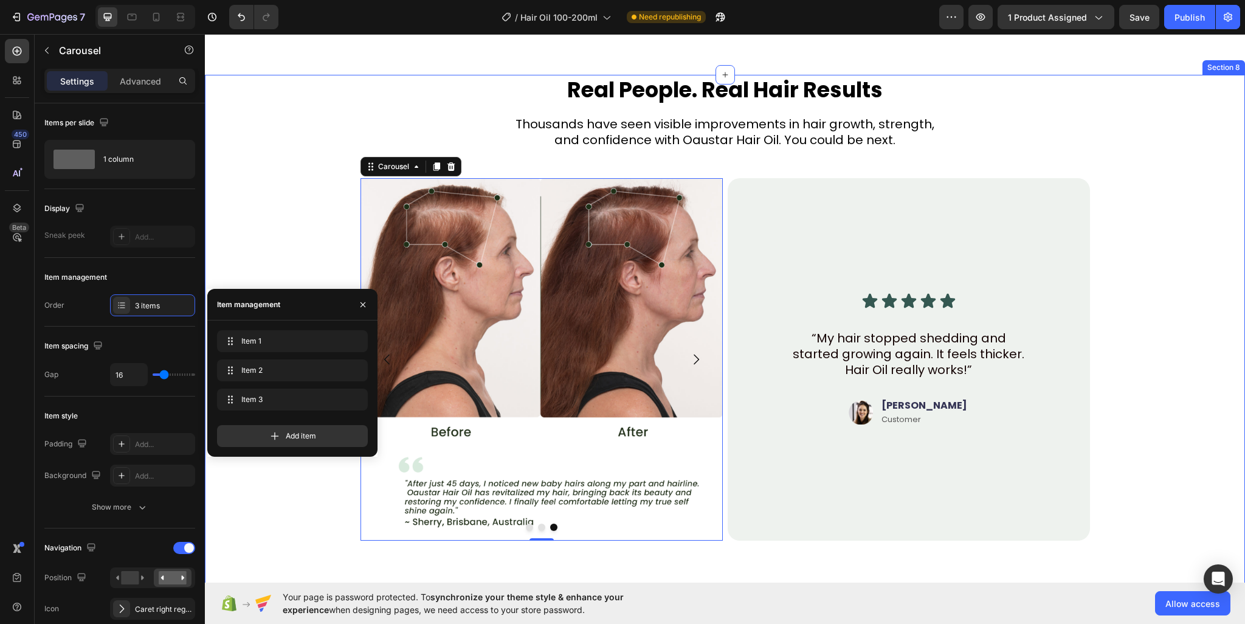
click at [298, 489] on div "Real People. Real Hair Results Heading Thousands have seen visible improvements…" at bounding box center [724, 312] width 943 height 475
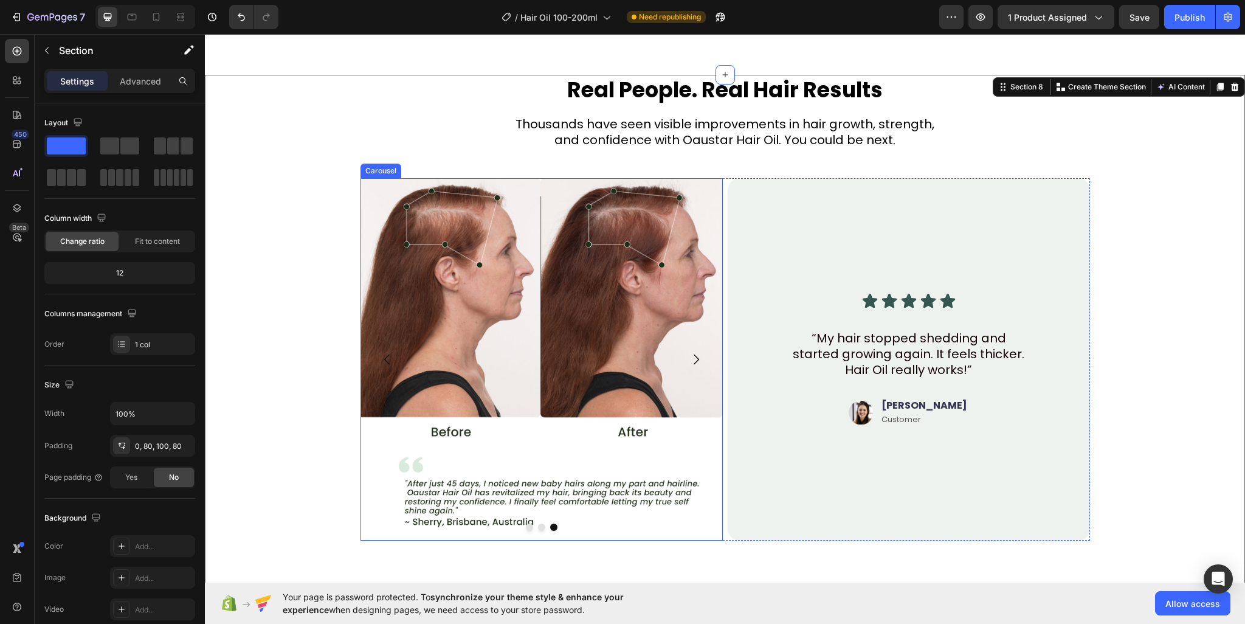
click at [694, 358] on icon "Carousel Next Arrow" at bounding box center [696, 359] width 15 height 15
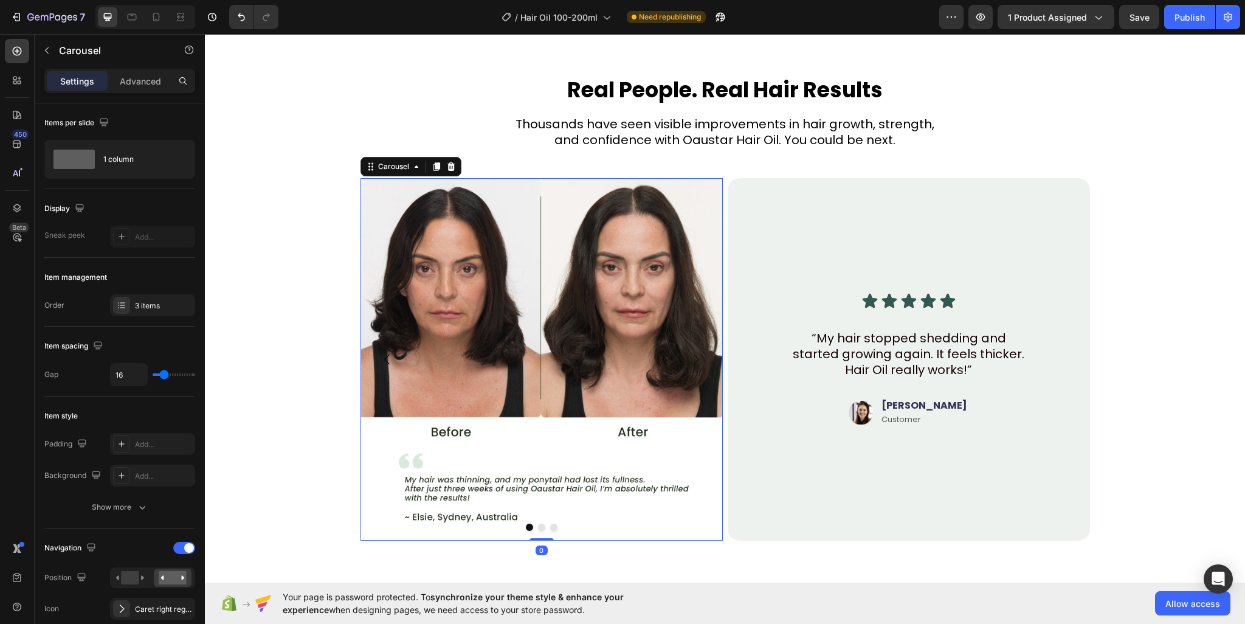
click at [694, 358] on icon "Carousel Next Arrow" at bounding box center [696, 359] width 15 height 15
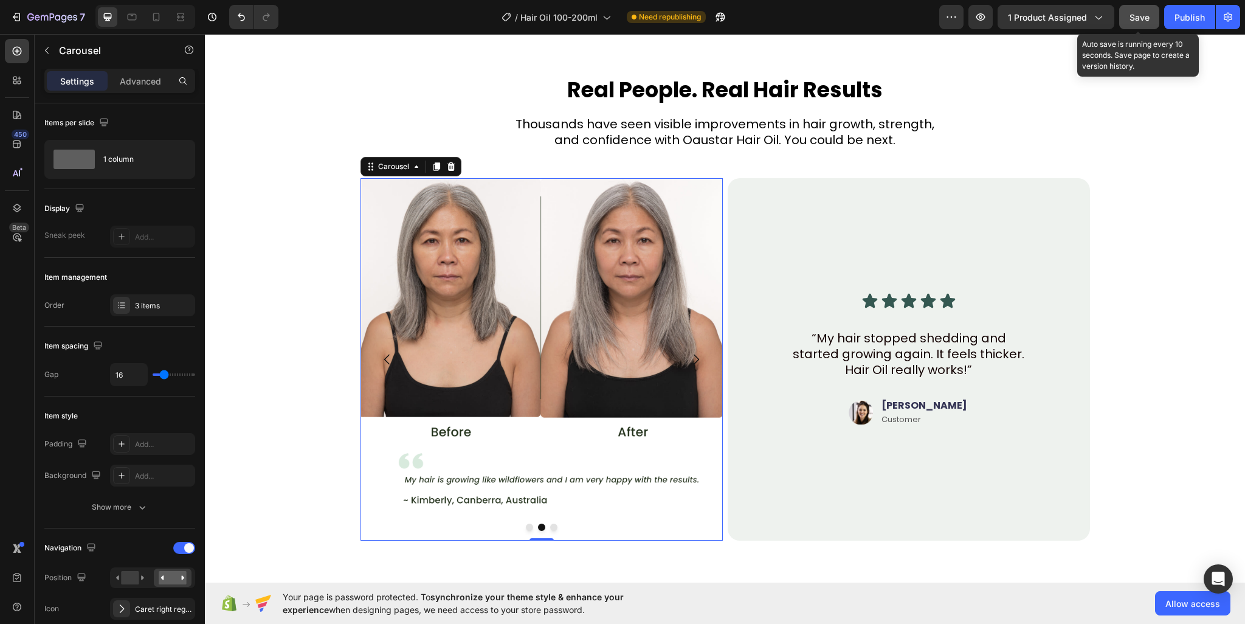
click at [1149, 18] on span "Save" at bounding box center [1139, 17] width 20 height 10
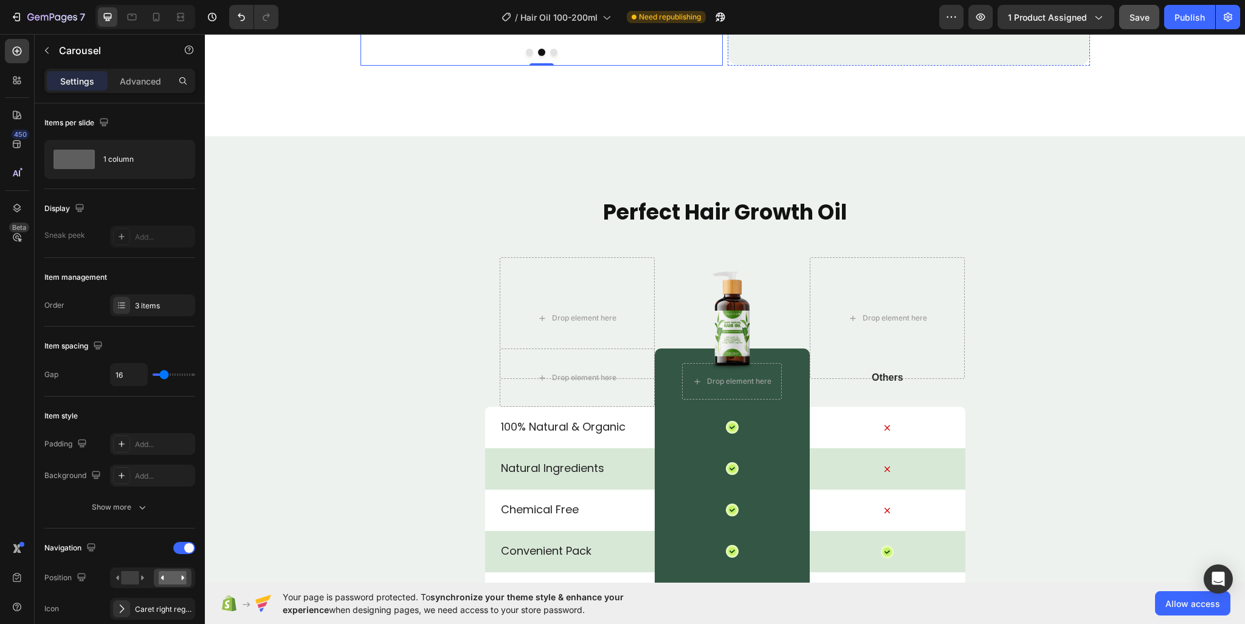
scroll to position [4405, 0]
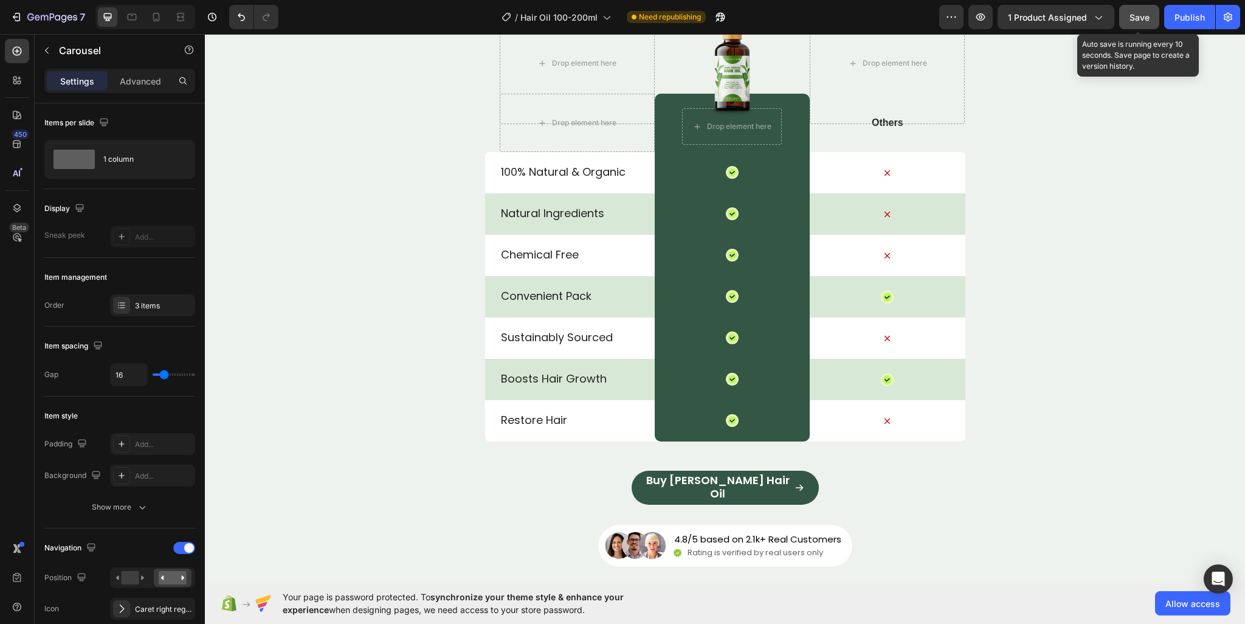
click at [1138, 9] on button "Save" at bounding box center [1139, 17] width 40 height 24
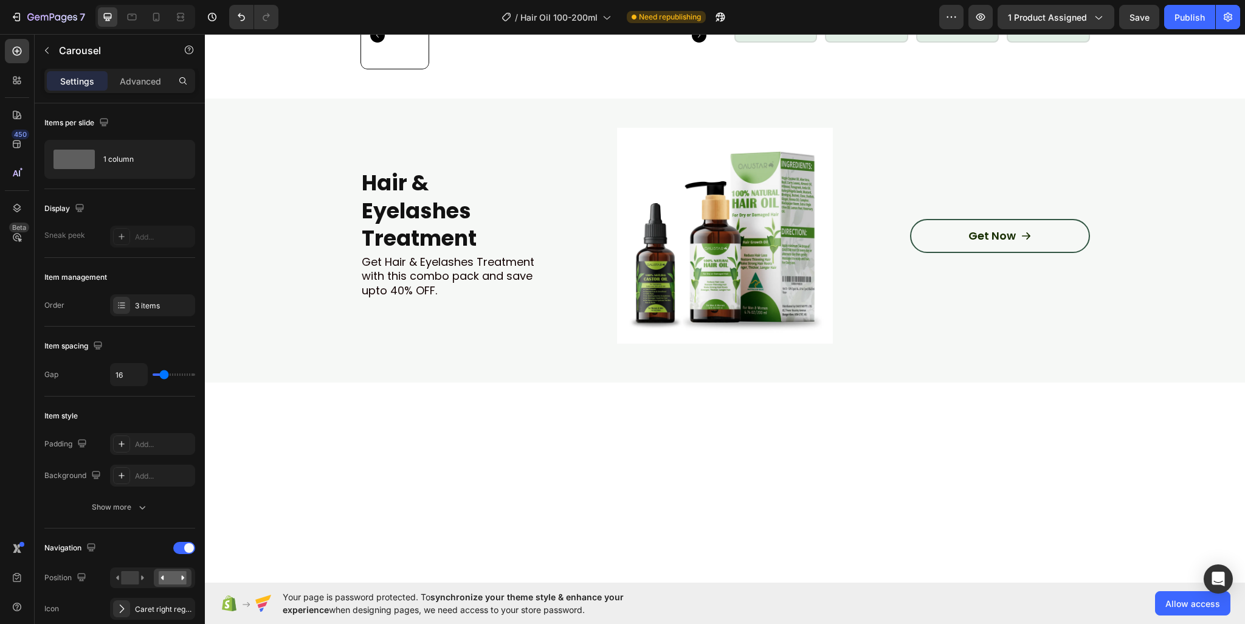
scroll to position [1276, 0]
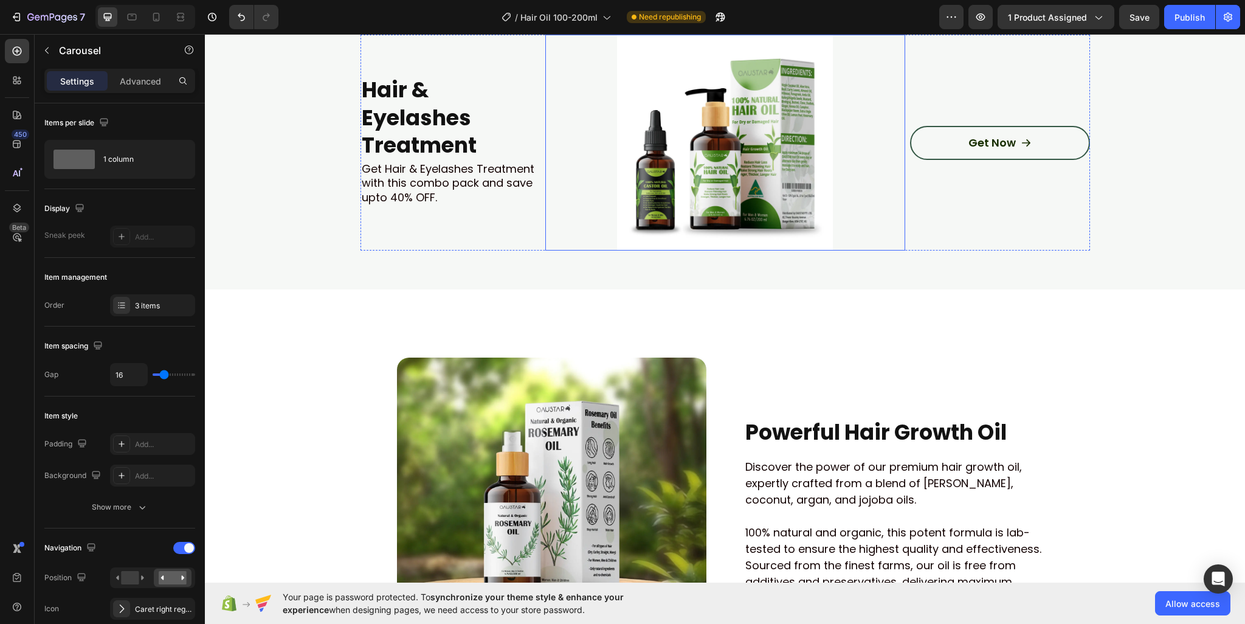
click at [649, 171] on img at bounding box center [725, 143] width 216 height 216
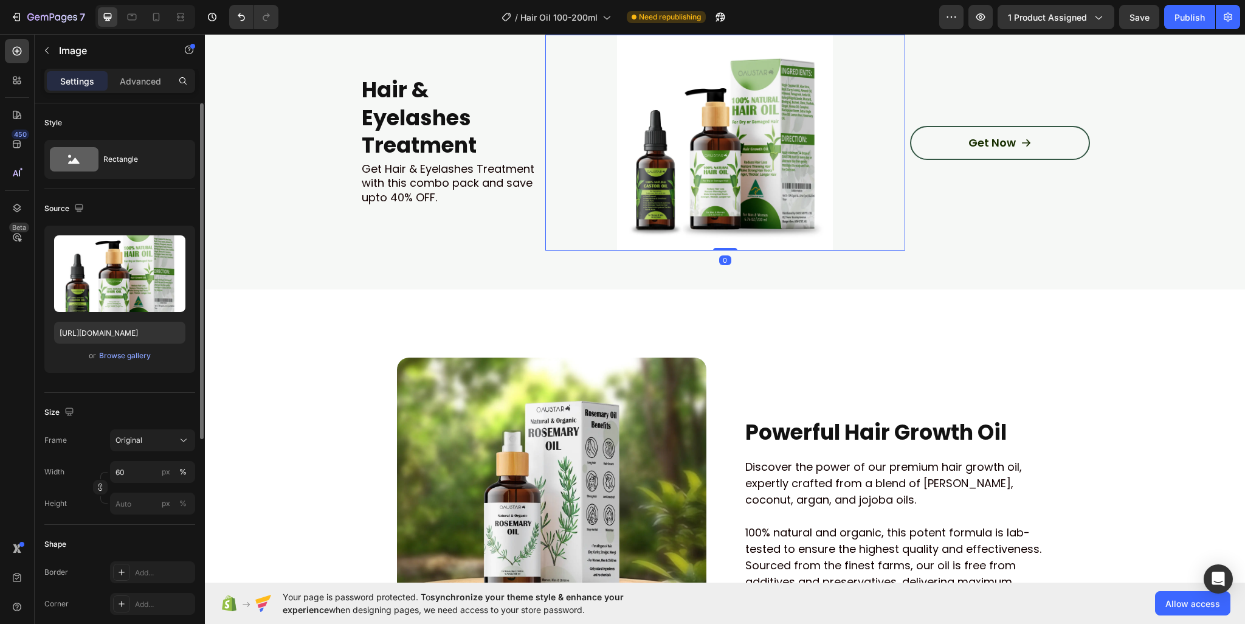
scroll to position [182, 0]
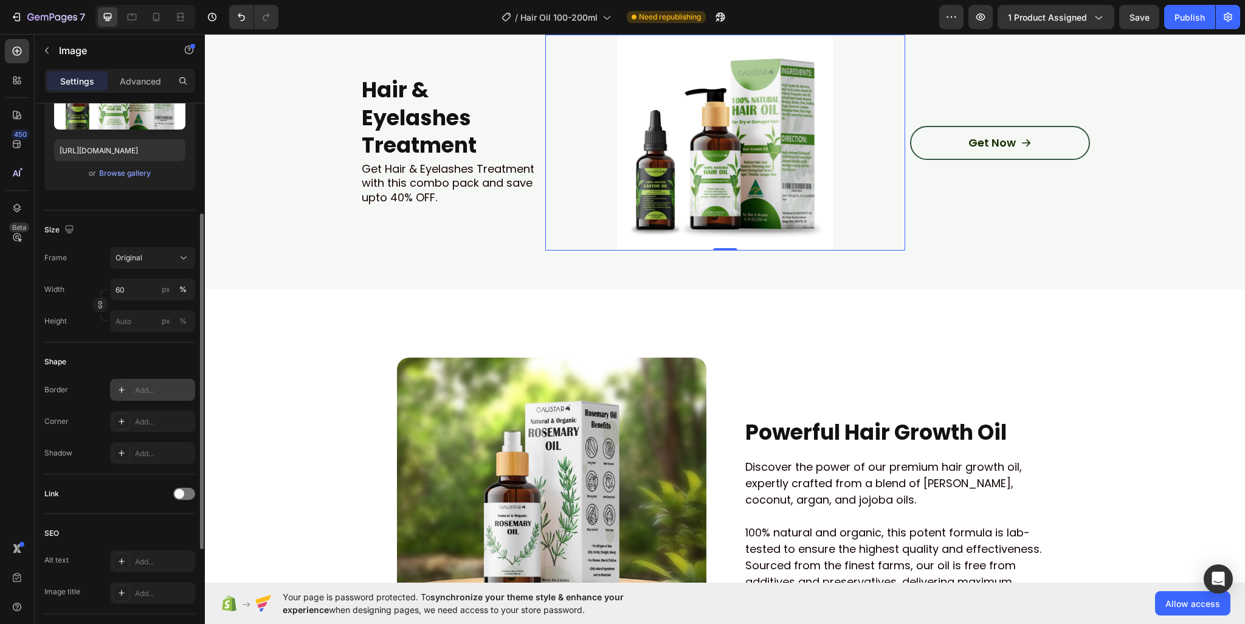
click at [152, 390] on div "Add..." at bounding box center [163, 390] width 57 height 11
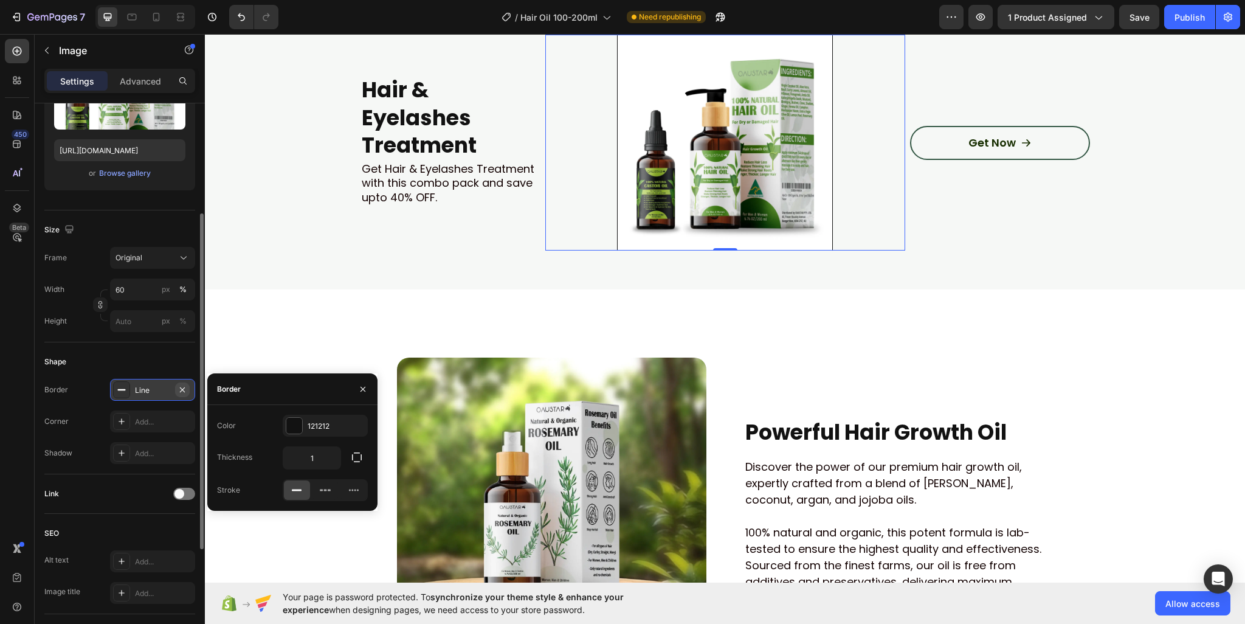
click at [187, 391] on icon "button" at bounding box center [182, 390] width 10 height 10
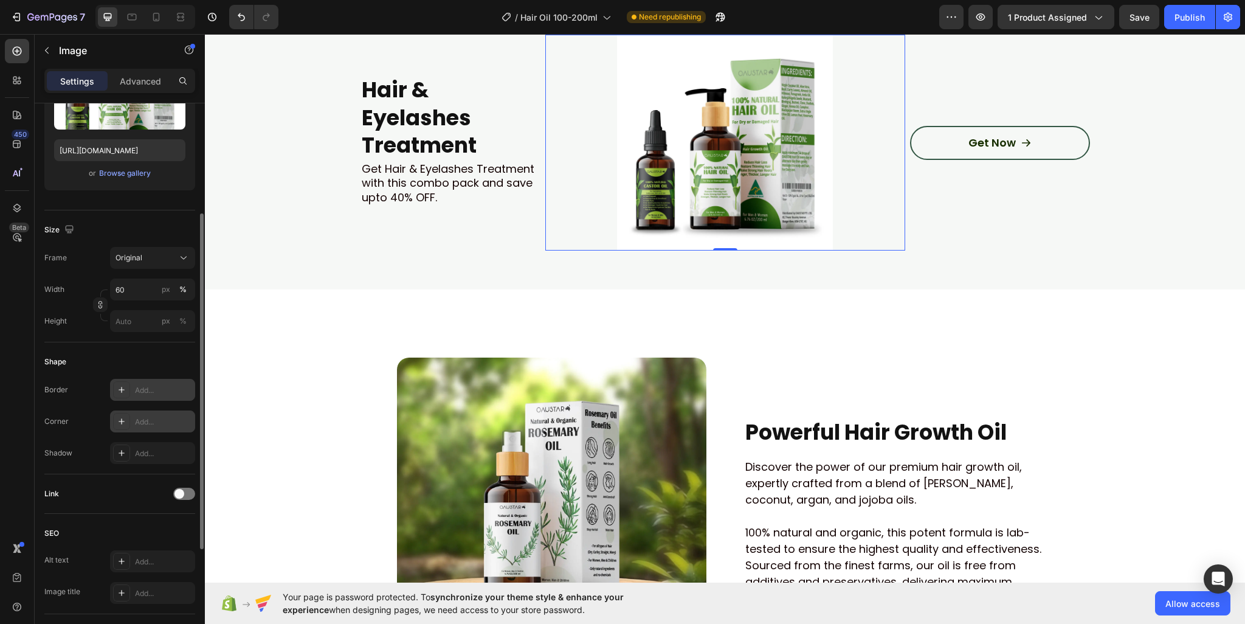
click at [165, 416] on div "Add..." at bounding box center [163, 421] width 57 height 11
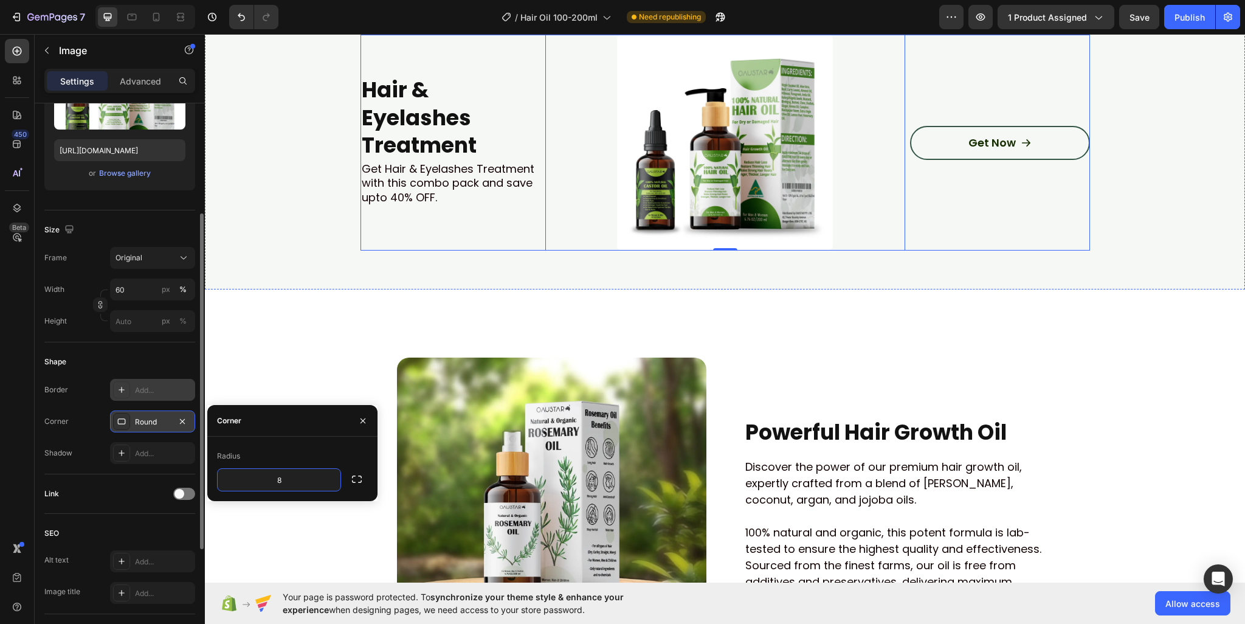
click at [1009, 250] on div "Get Now Button" at bounding box center [1000, 143] width 180 height 216
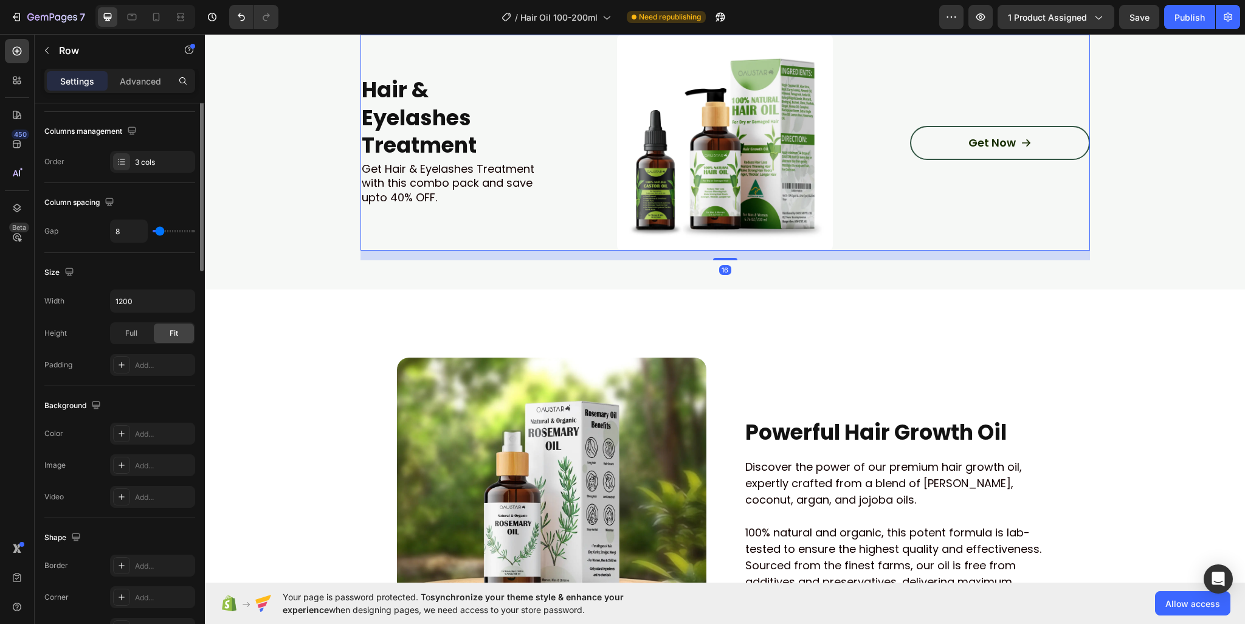
scroll to position [0, 0]
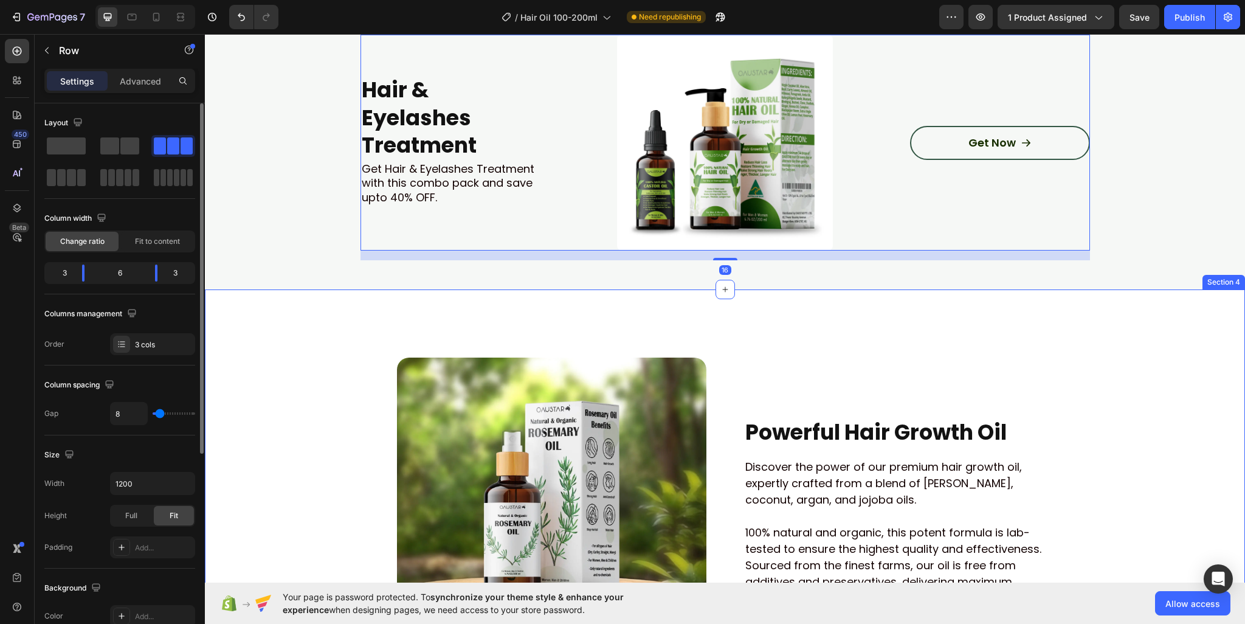
click at [1118, 391] on div "Image Powerful Hair Growth Oil Heading Discover the power of our premium hair g…" at bounding box center [725, 511] width 1040 height 445
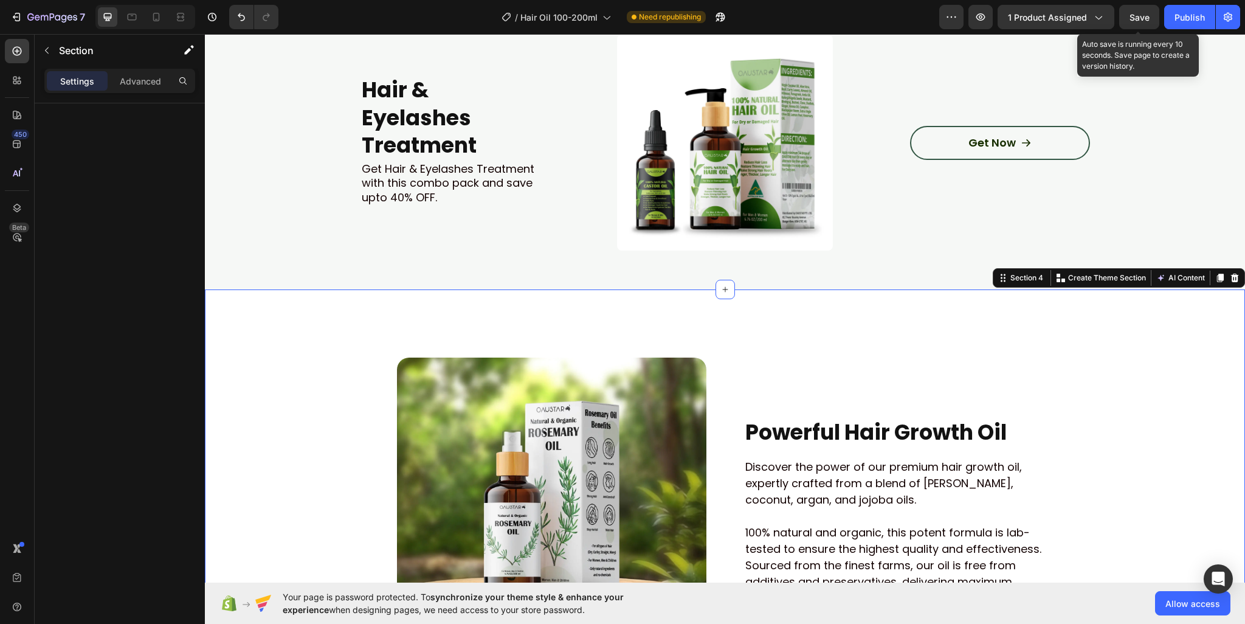
click at [1141, 18] on span "Save" at bounding box center [1139, 17] width 20 height 10
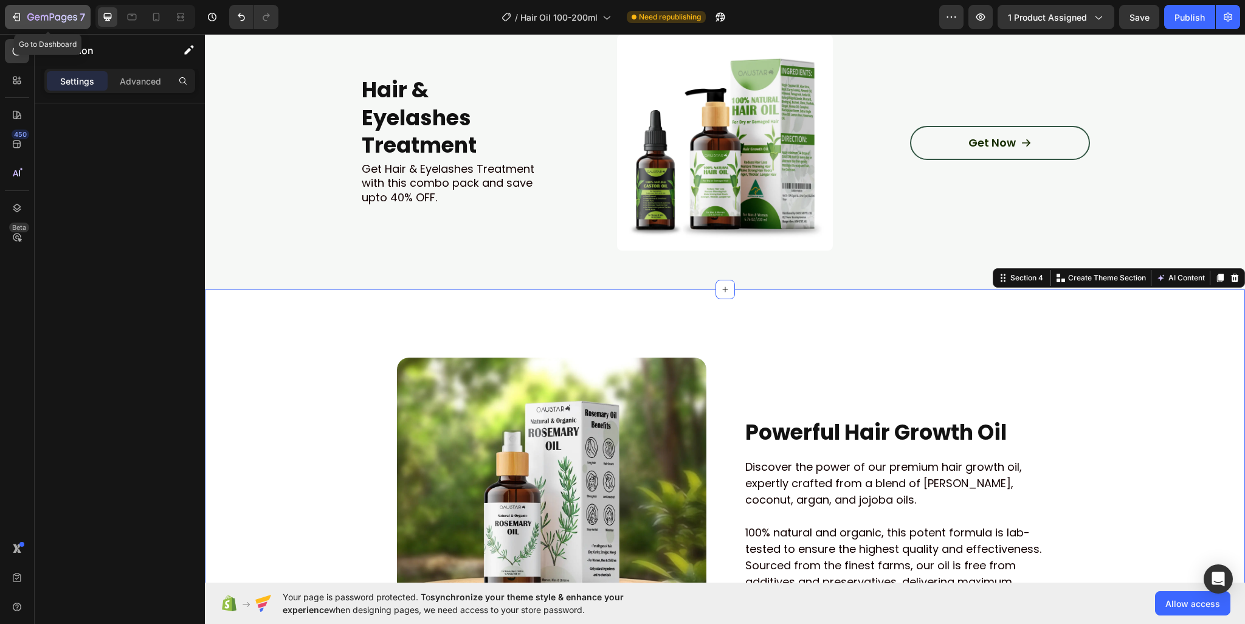
click at [15, 15] on icon "button" at bounding box center [16, 17] width 12 height 12
